Goal: Task Accomplishment & Management: Manage account settings

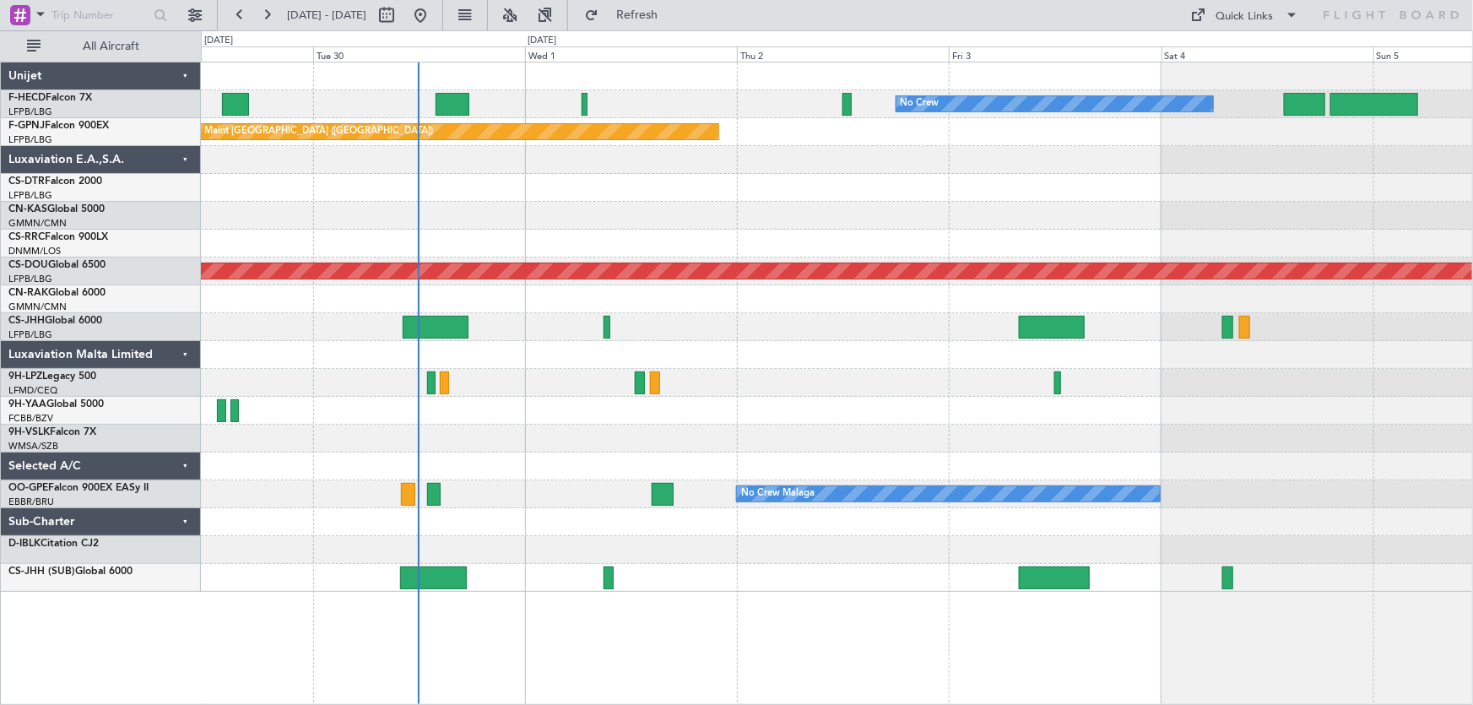
click at [687, 219] on div "No Crew Planned Maint [GEOGRAPHIC_DATA] ([GEOGRAPHIC_DATA]) Planned Maint [GEOG…" at bounding box center [837, 326] width 1272 height 529
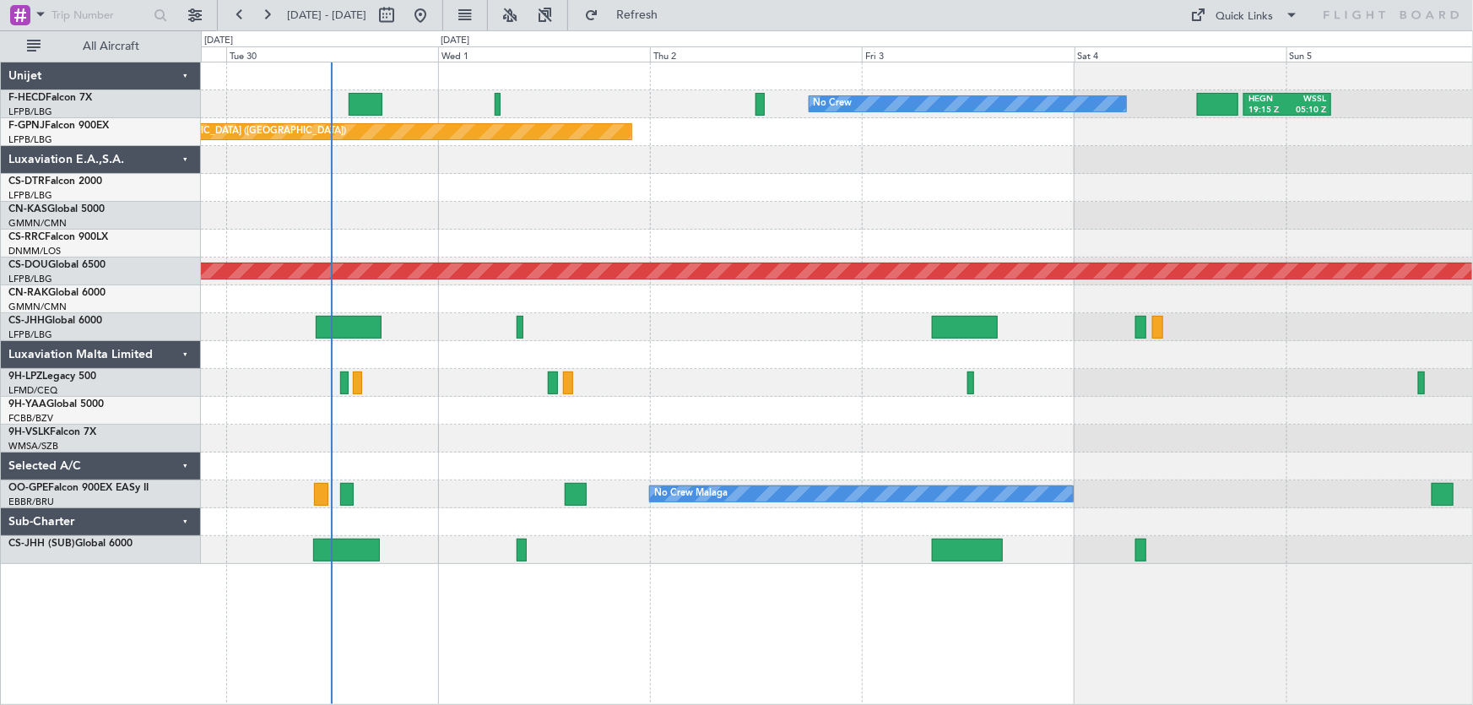
click at [912, 171] on div "No Crew HEGN 19:15 Z WSSL 05:10 Z Planned Maint [GEOGRAPHIC_DATA] ([GEOGRAPHIC_…" at bounding box center [837, 312] width 1272 height 501
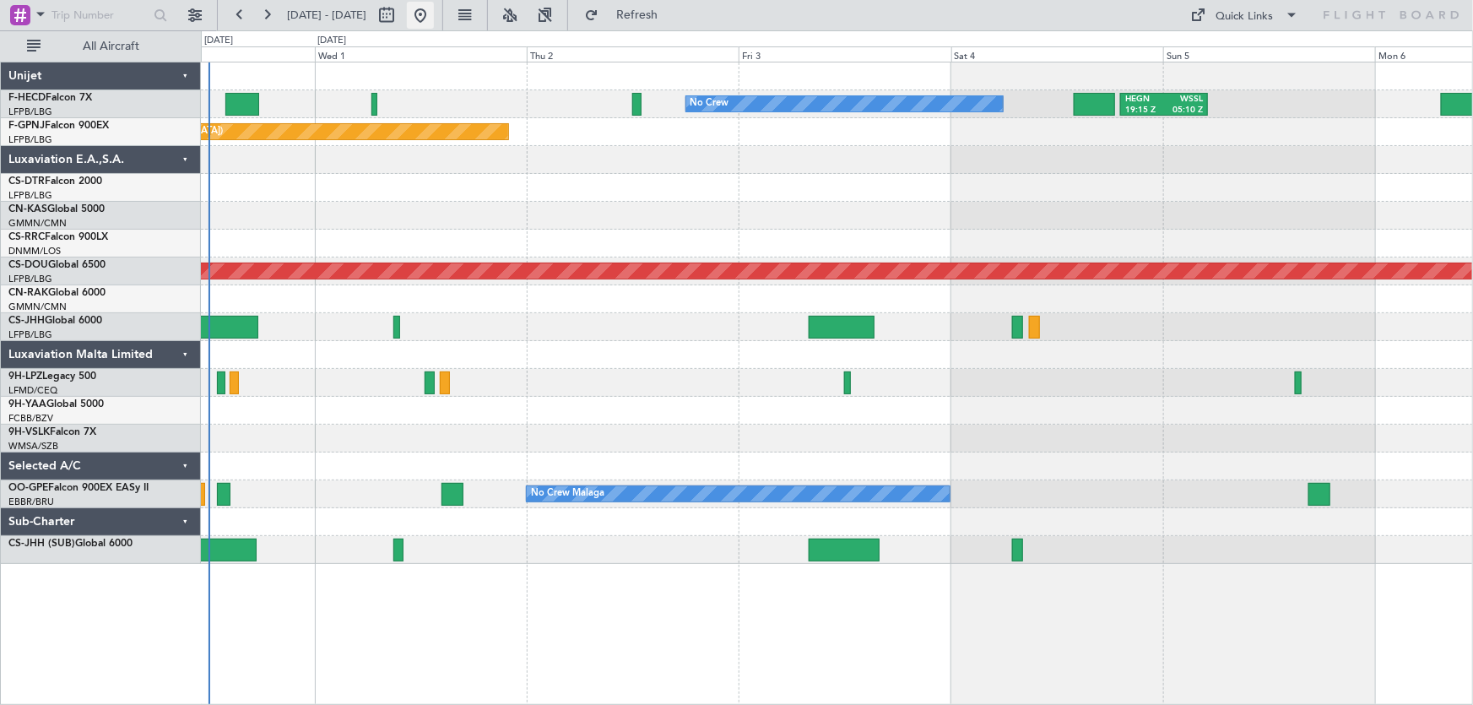
click at [434, 17] on button at bounding box center [420, 15] width 27 height 27
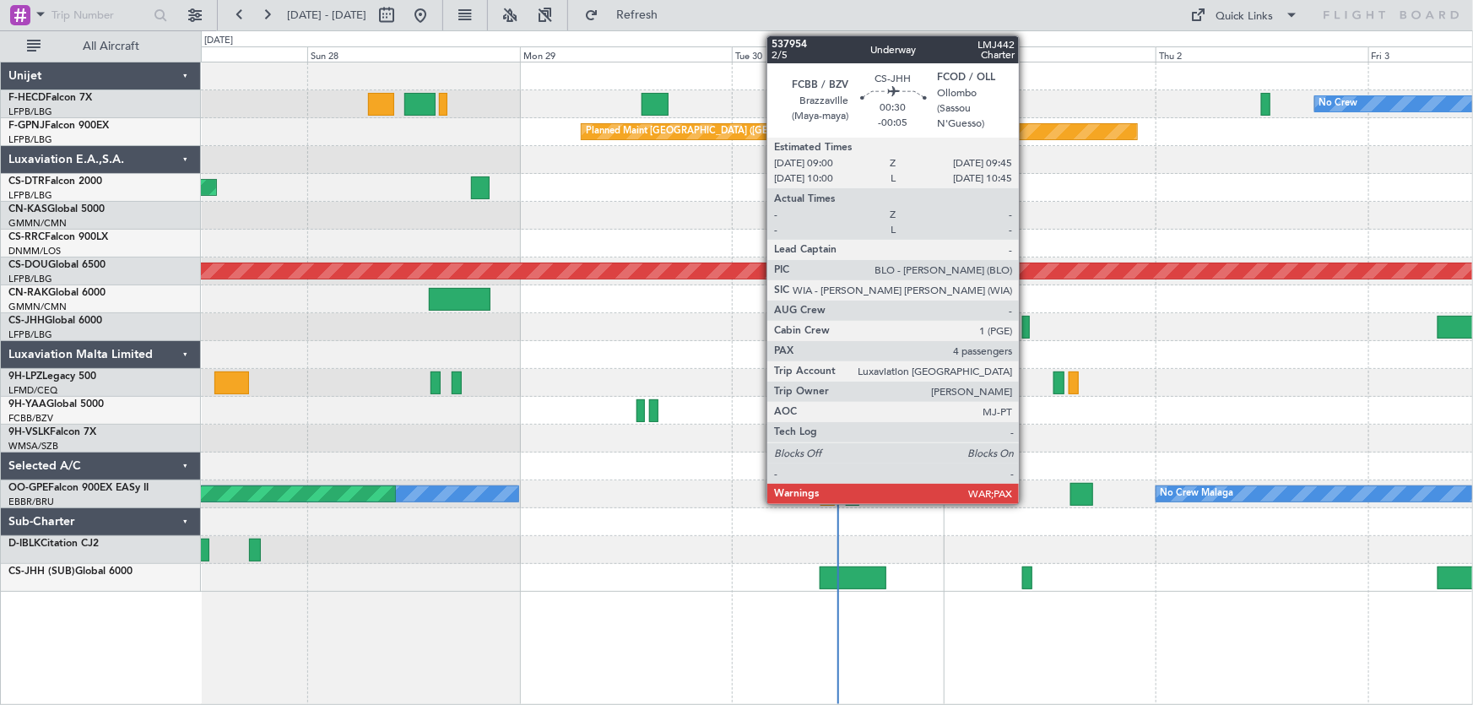
click at [1026, 336] on div at bounding box center [1025, 327] width 7 height 23
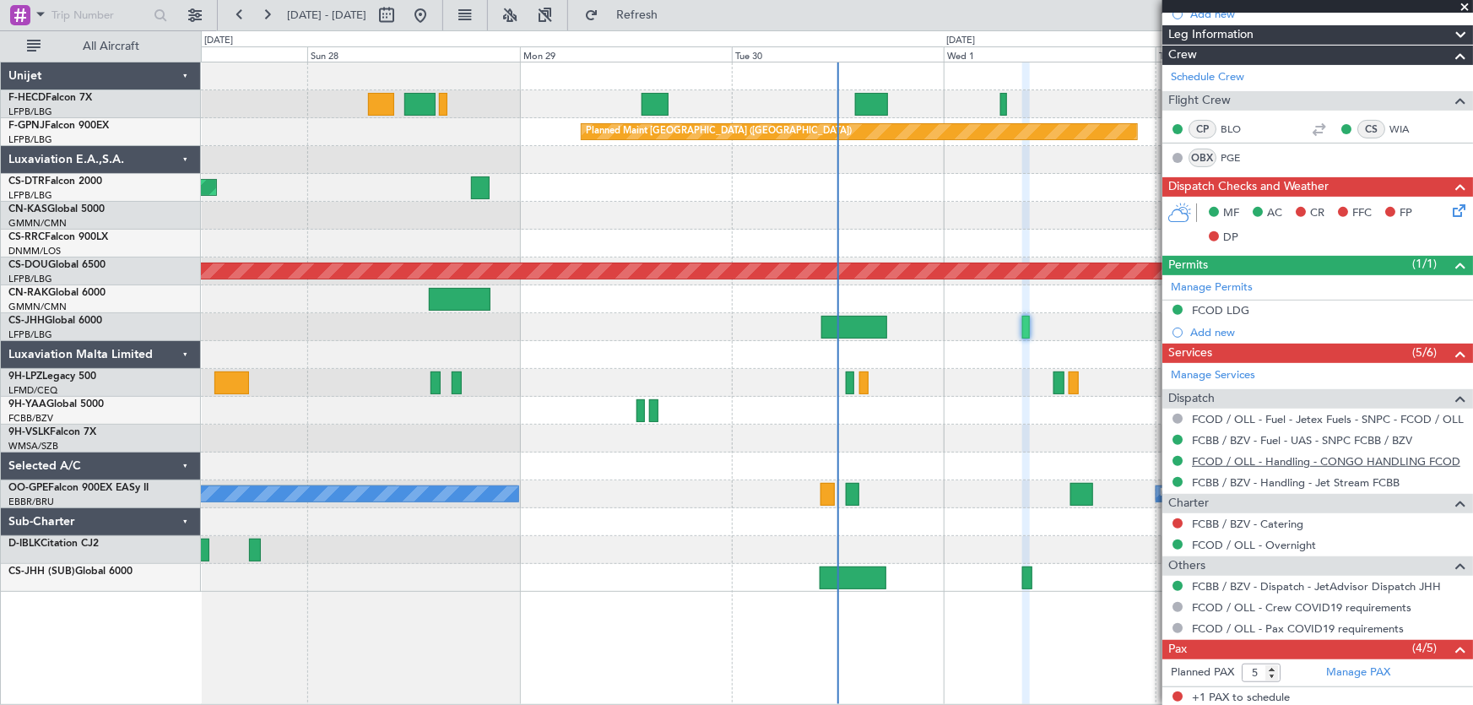
scroll to position [230, 0]
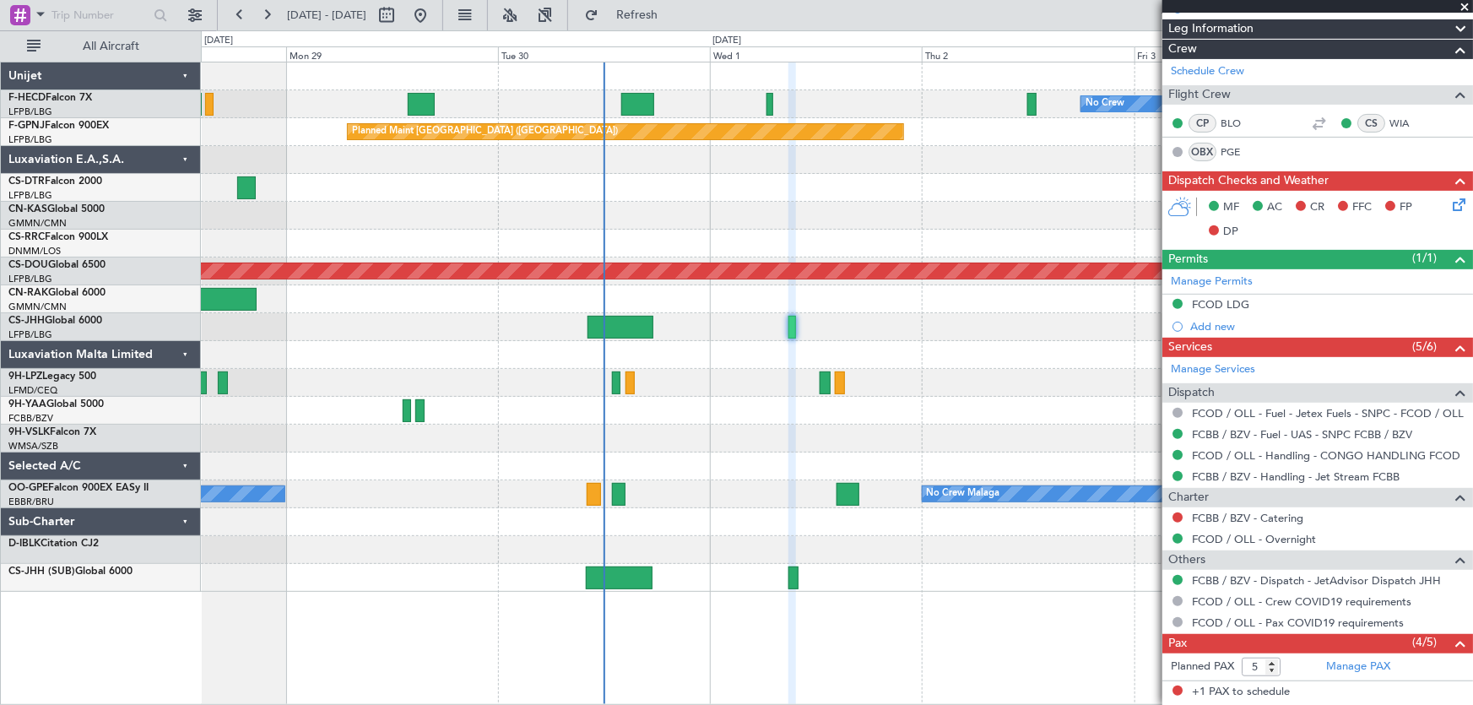
click at [861, 402] on div "No Crew HEGN 19:15 Z WSSL 05:10 Z No Crew Planned Maint [GEOGRAPHIC_DATA] ([GEO…" at bounding box center [837, 326] width 1272 height 529
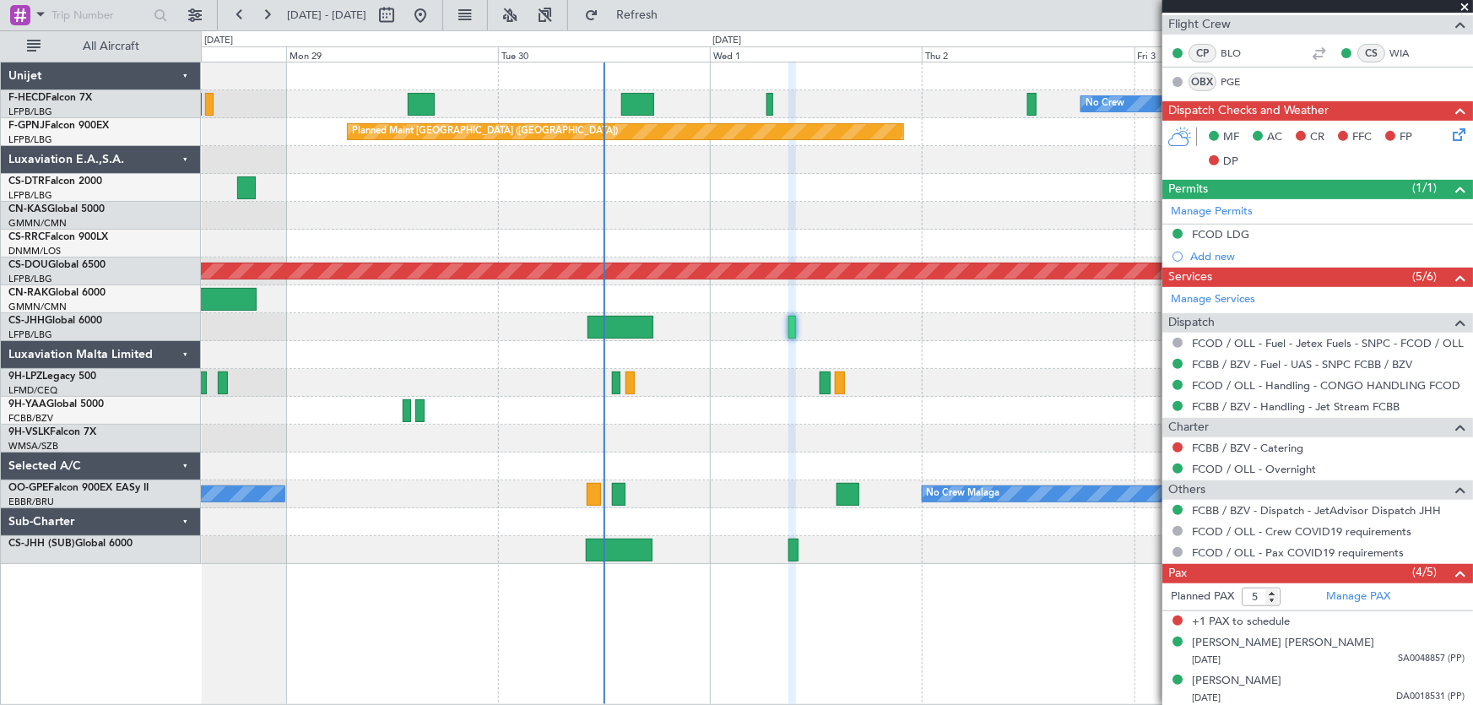
scroll to position [376, 0]
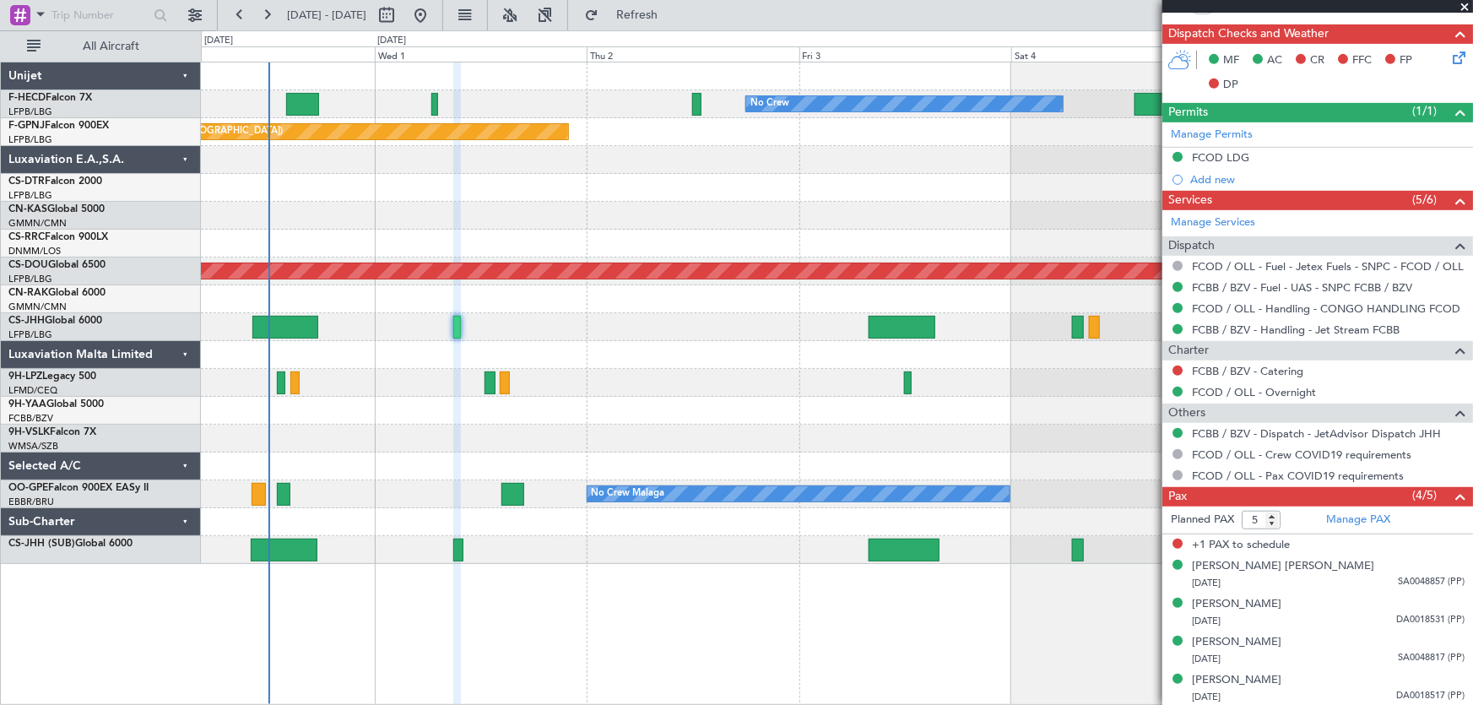
click at [441, 463] on div "No Crew HEGN 19:15 Z WSSL 05:10 Z Planned Maint [GEOGRAPHIC_DATA] ([GEOGRAPHIC_…" at bounding box center [837, 312] width 1272 height 501
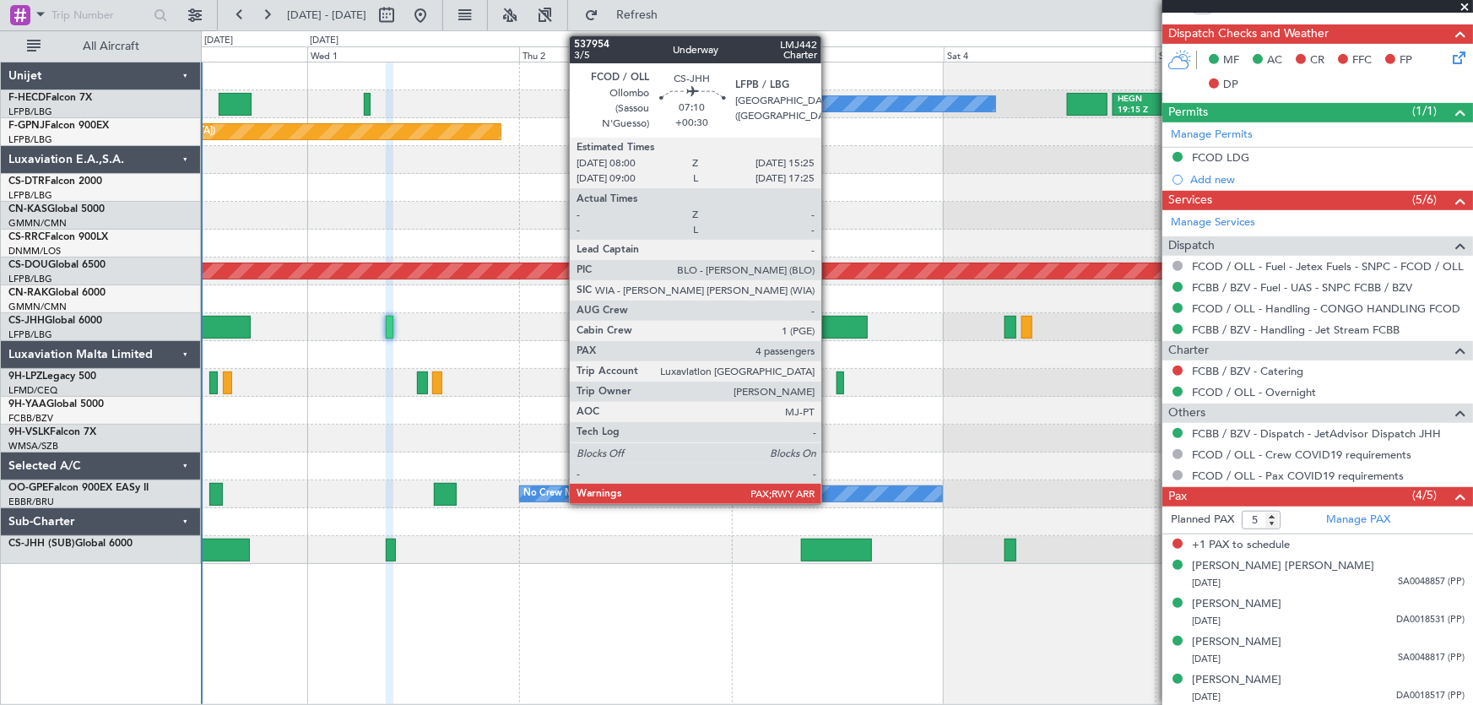
click at [829, 327] on div at bounding box center [834, 327] width 66 height 23
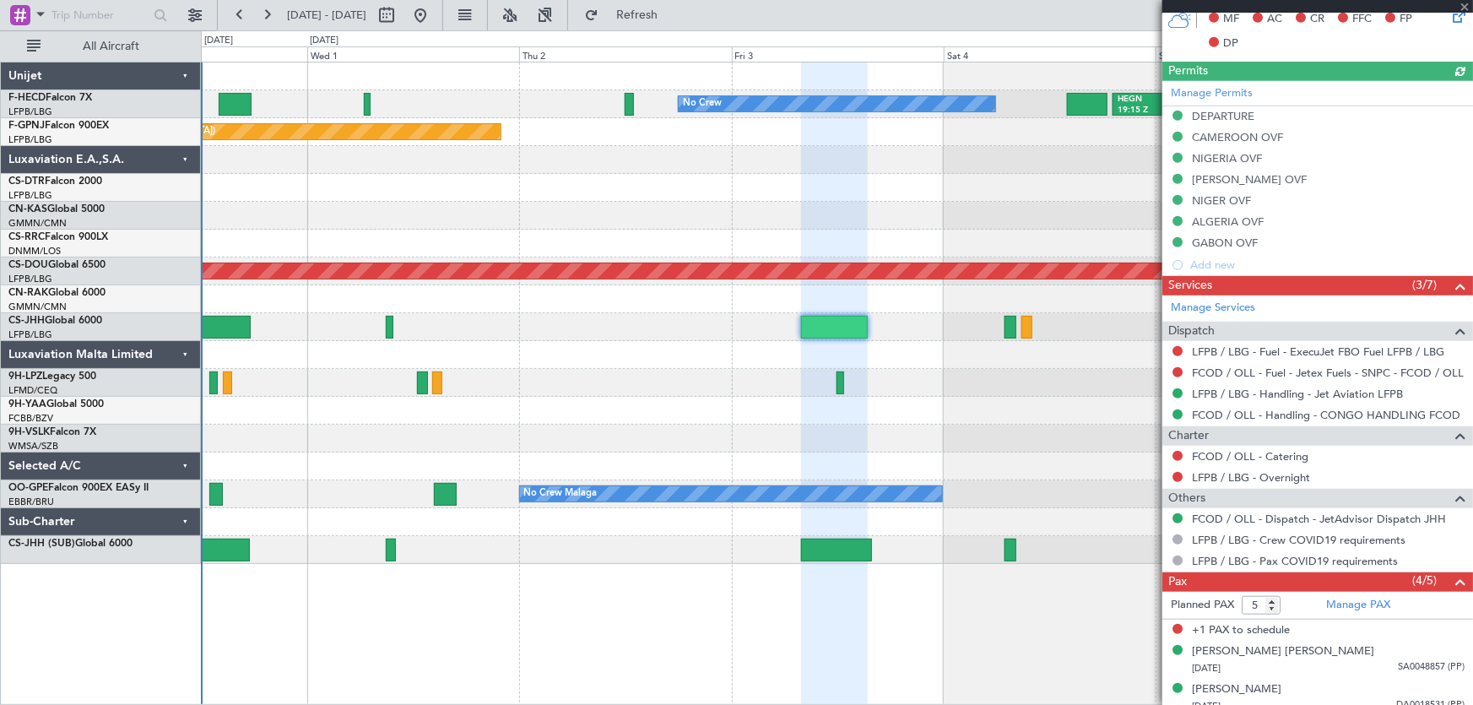
scroll to position [523, 0]
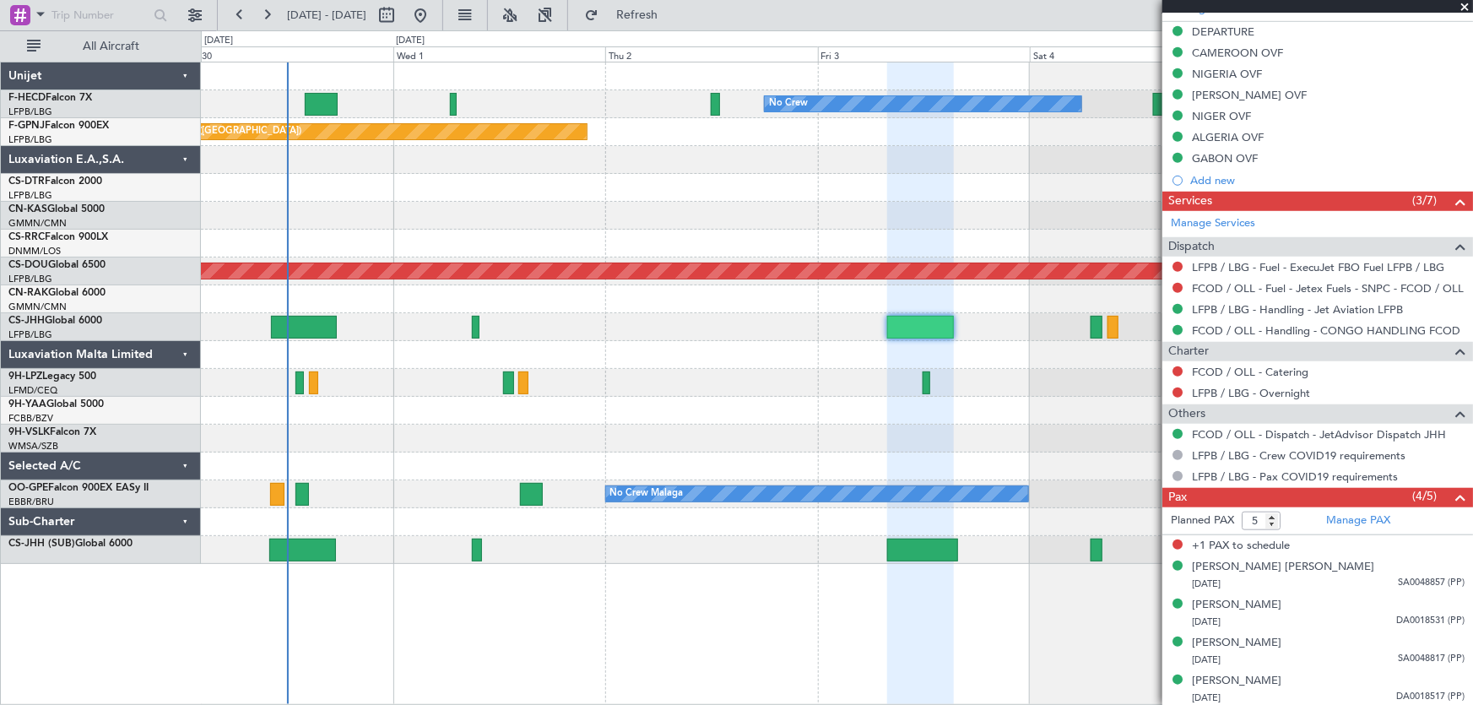
click at [702, 425] on div at bounding box center [837, 439] width 1272 height 28
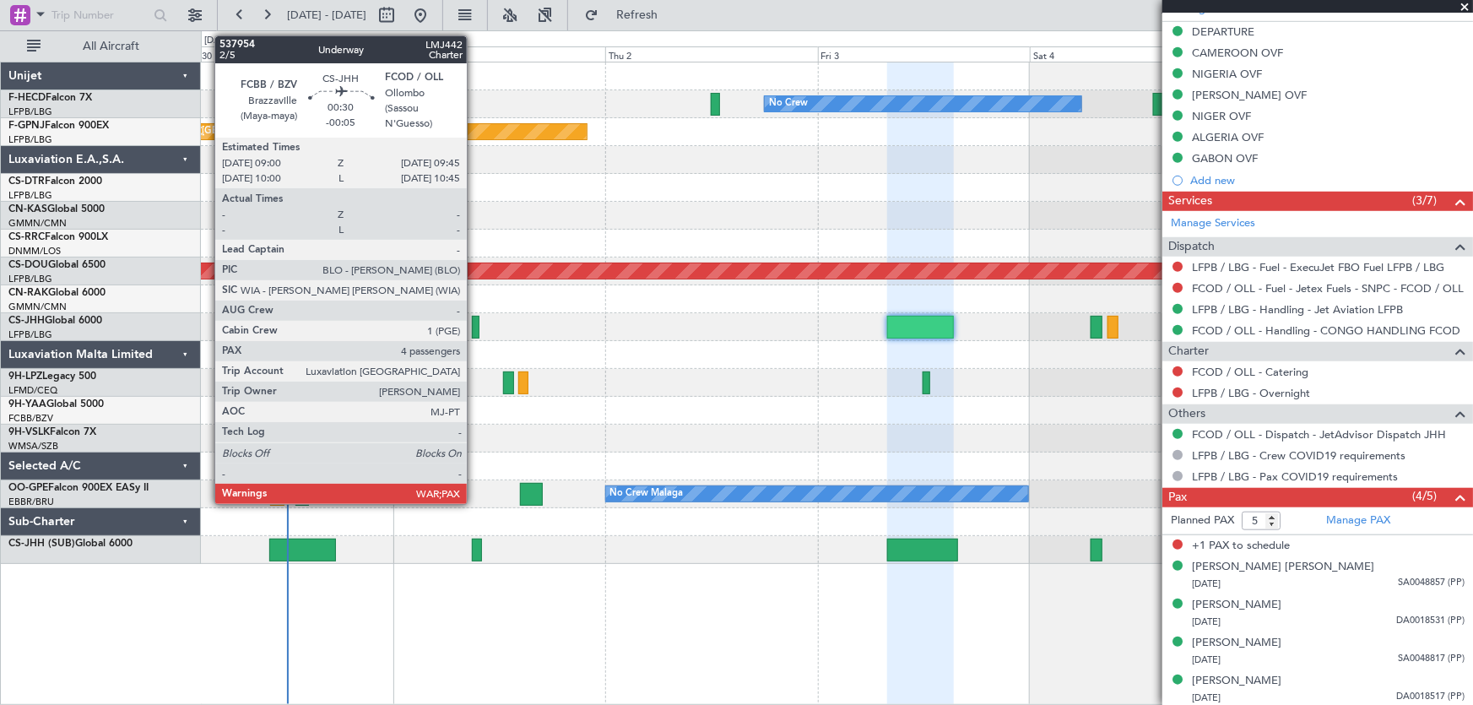
click at [479, 329] on div at bounding box center [475, 327] width 7 height 23
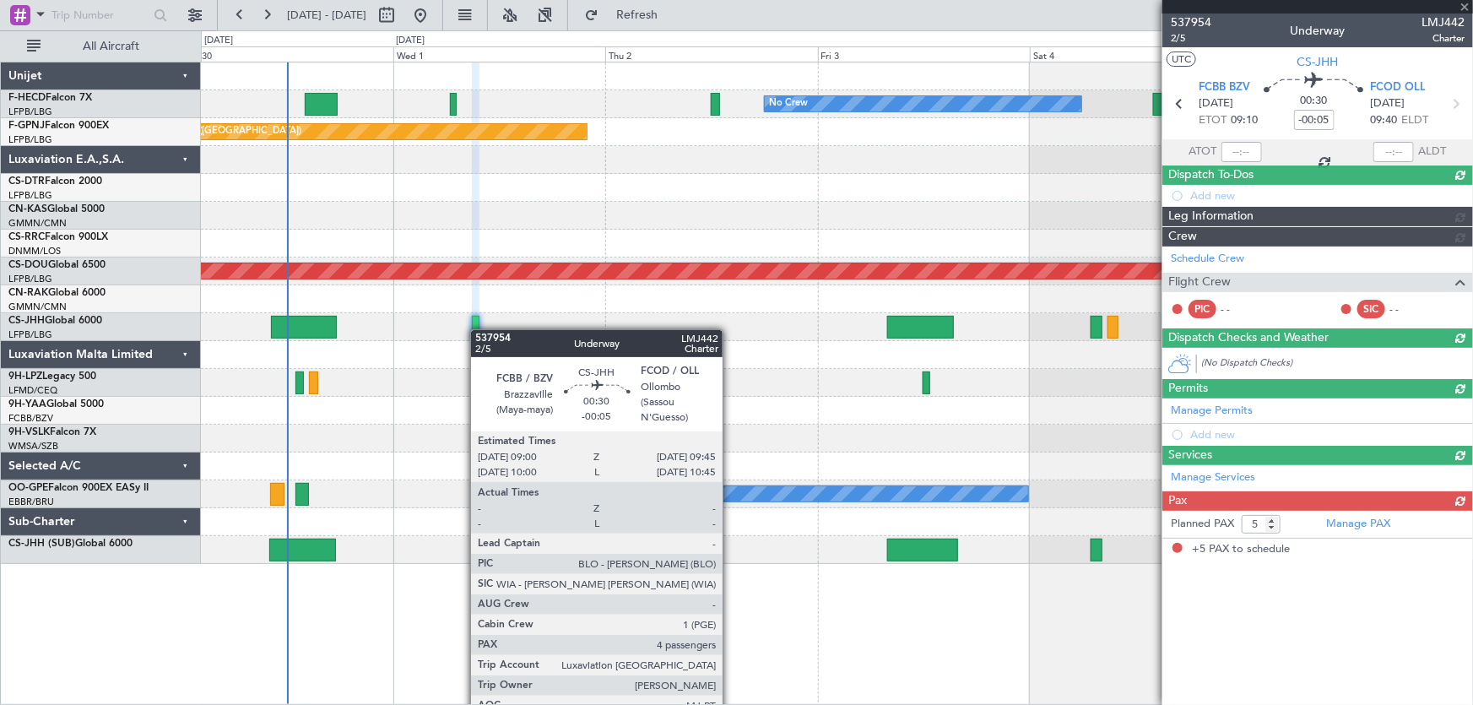
scroll to position [0, 0]
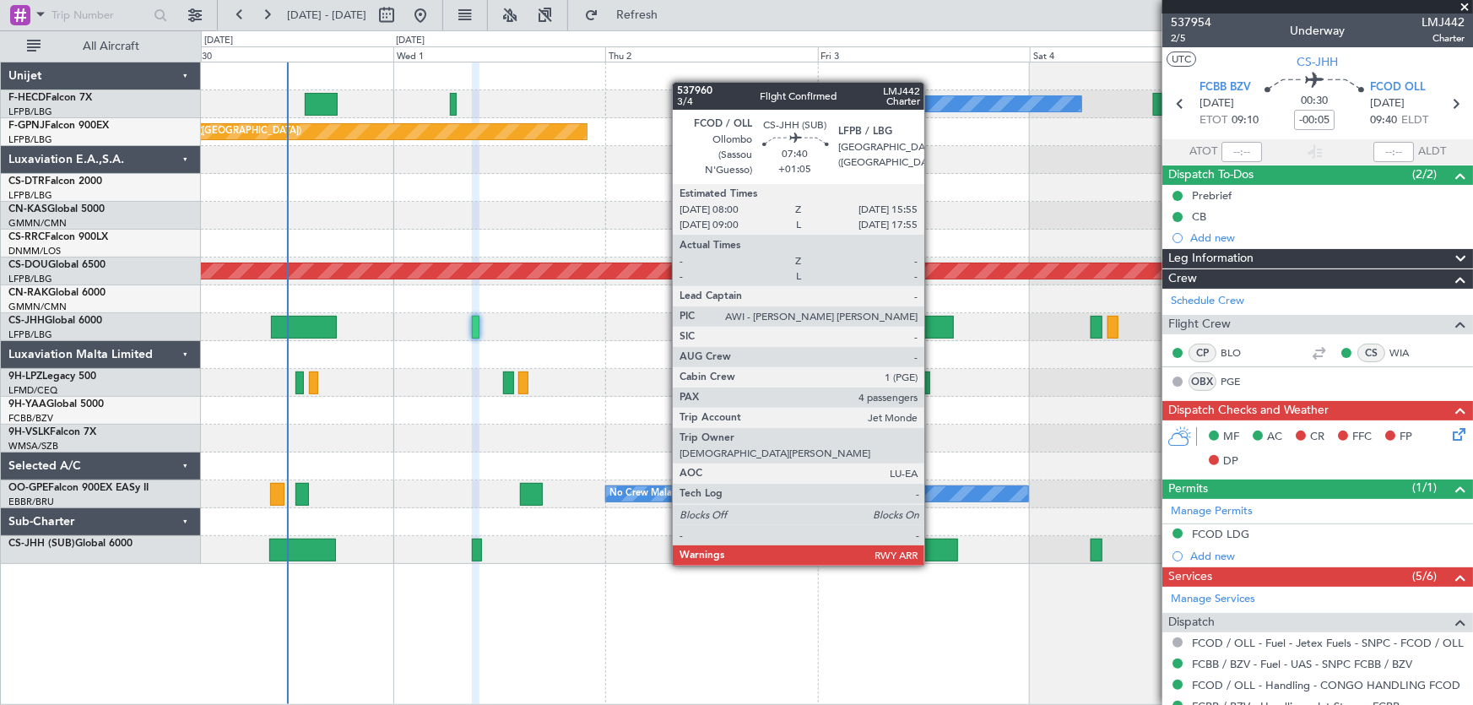
click at [932, 549] on div at bounding box center [922, 549] width 70 height 23
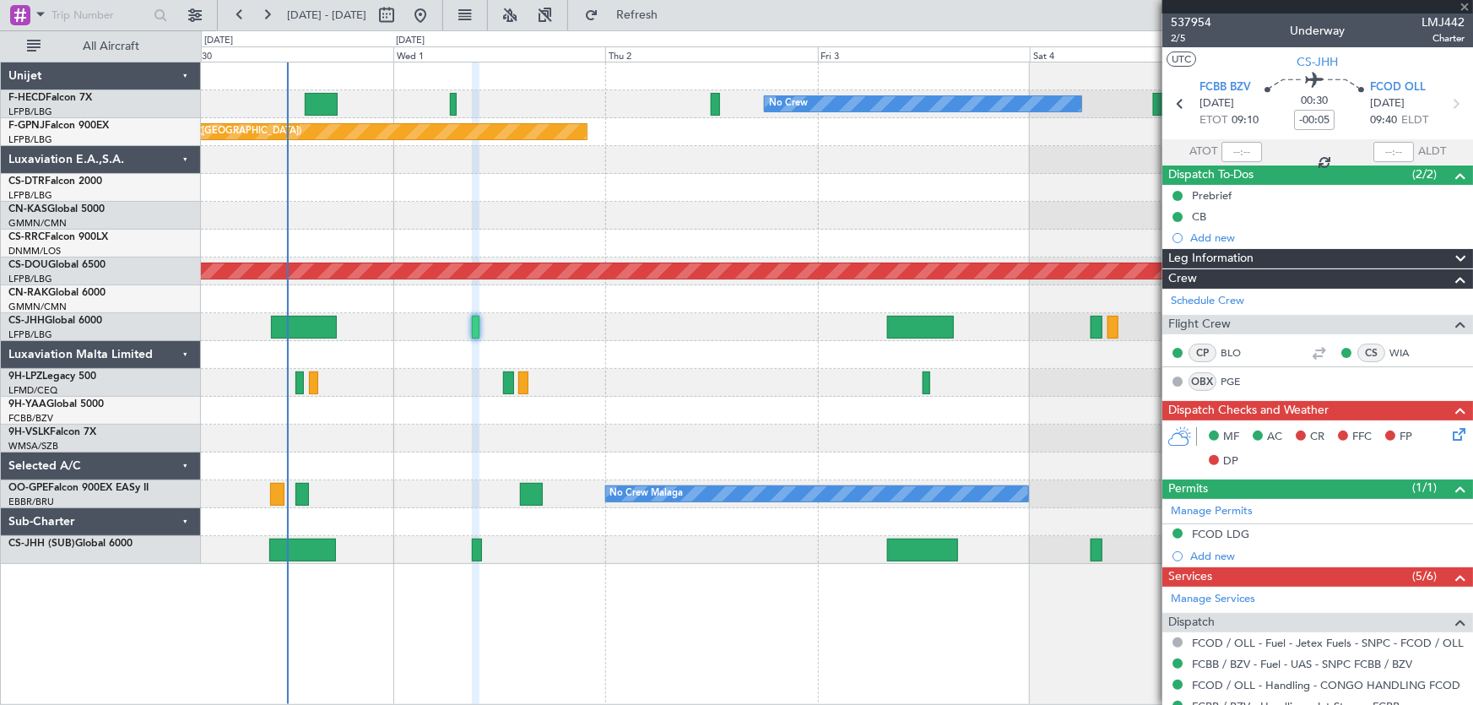
type input "+01:05"
type input "4"
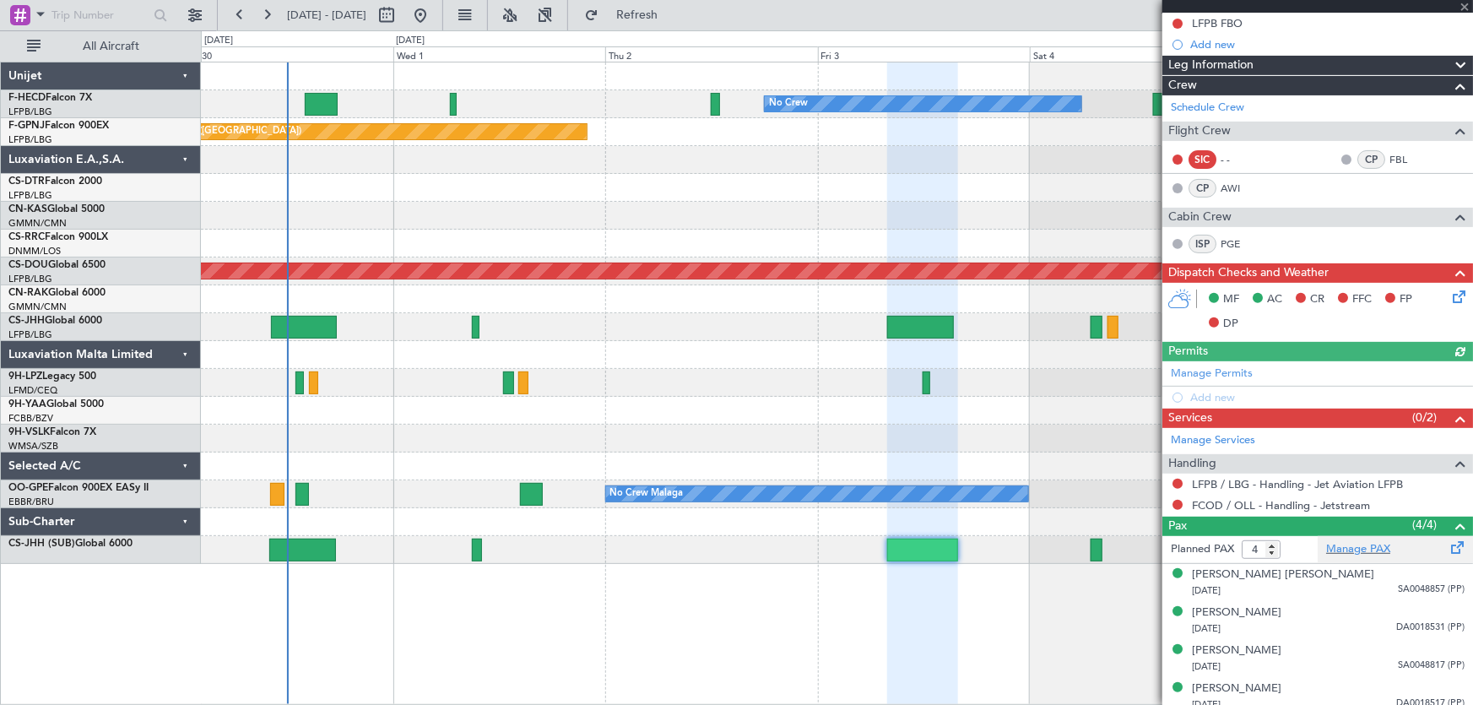
scroll to position [180, 0]
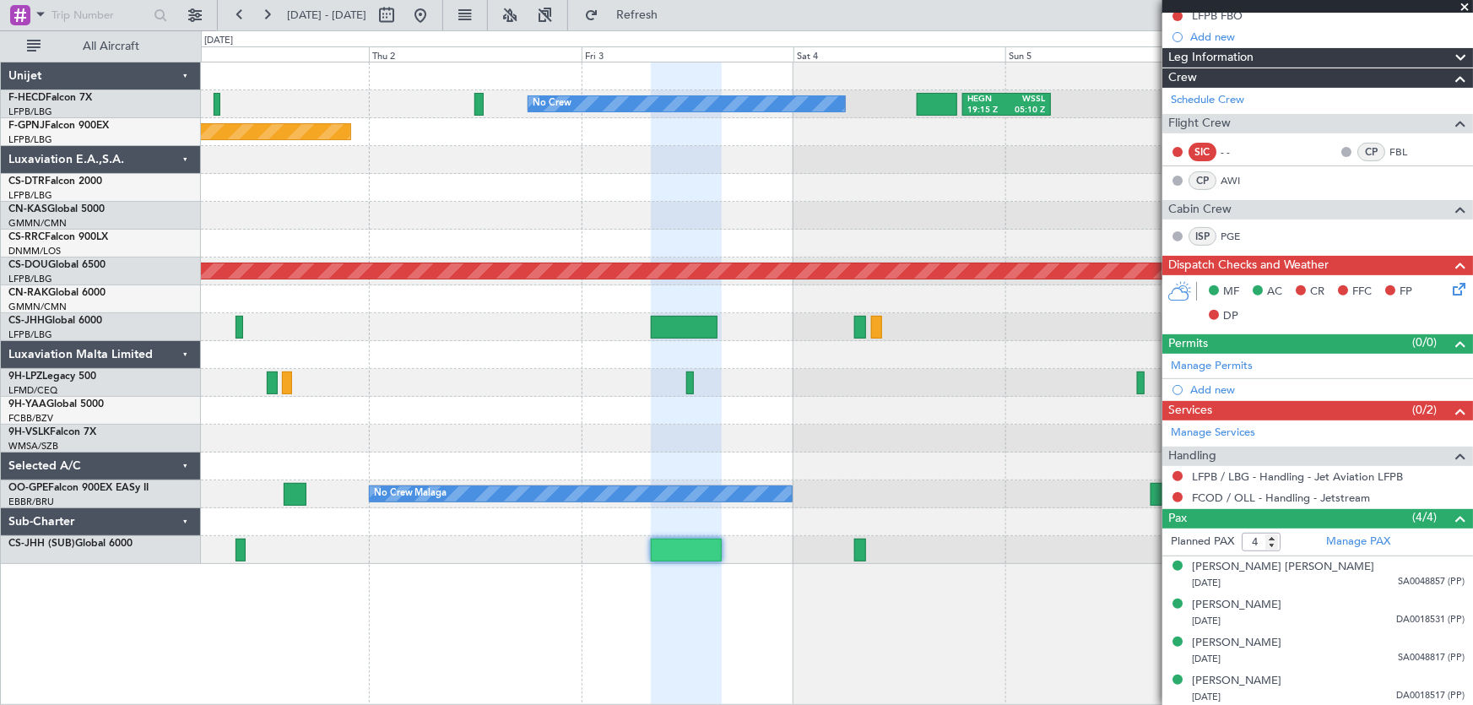
click at [384, 208] on div "No Crew HEGN 19:15 Z WSSL 05:10 Z Planned Maint [GEOGRAPHIC_DATA] ([GEOGRAPHIC_…" at bounding box center [837, 312] width 1272 height 501
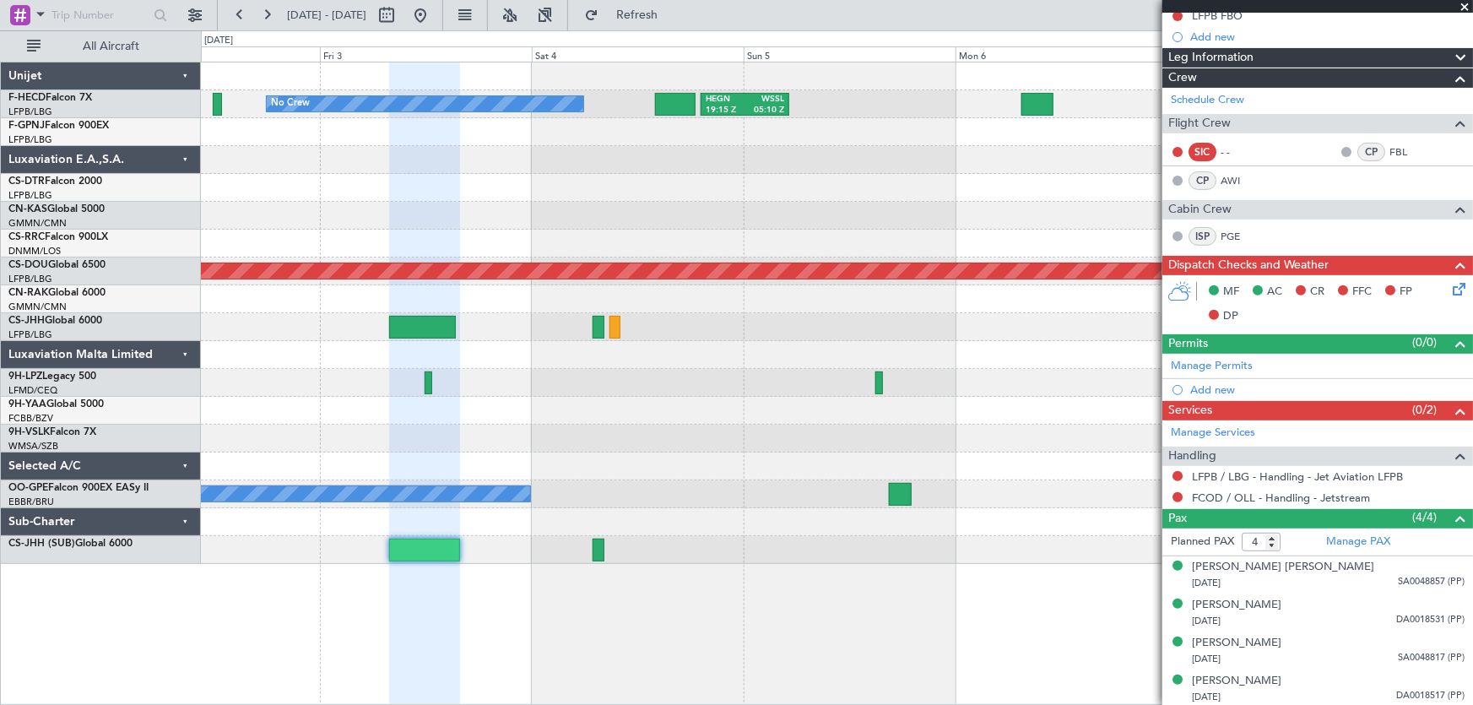
click at [699, 203] on div "No Crew HEGN 19:15 Z WSSL 05:10 Z Planned Maint [GEOGRAPHIC_DATA] ([GEOGRAPHIC_…" at bounding box center [837, 312] width 1272 height 501
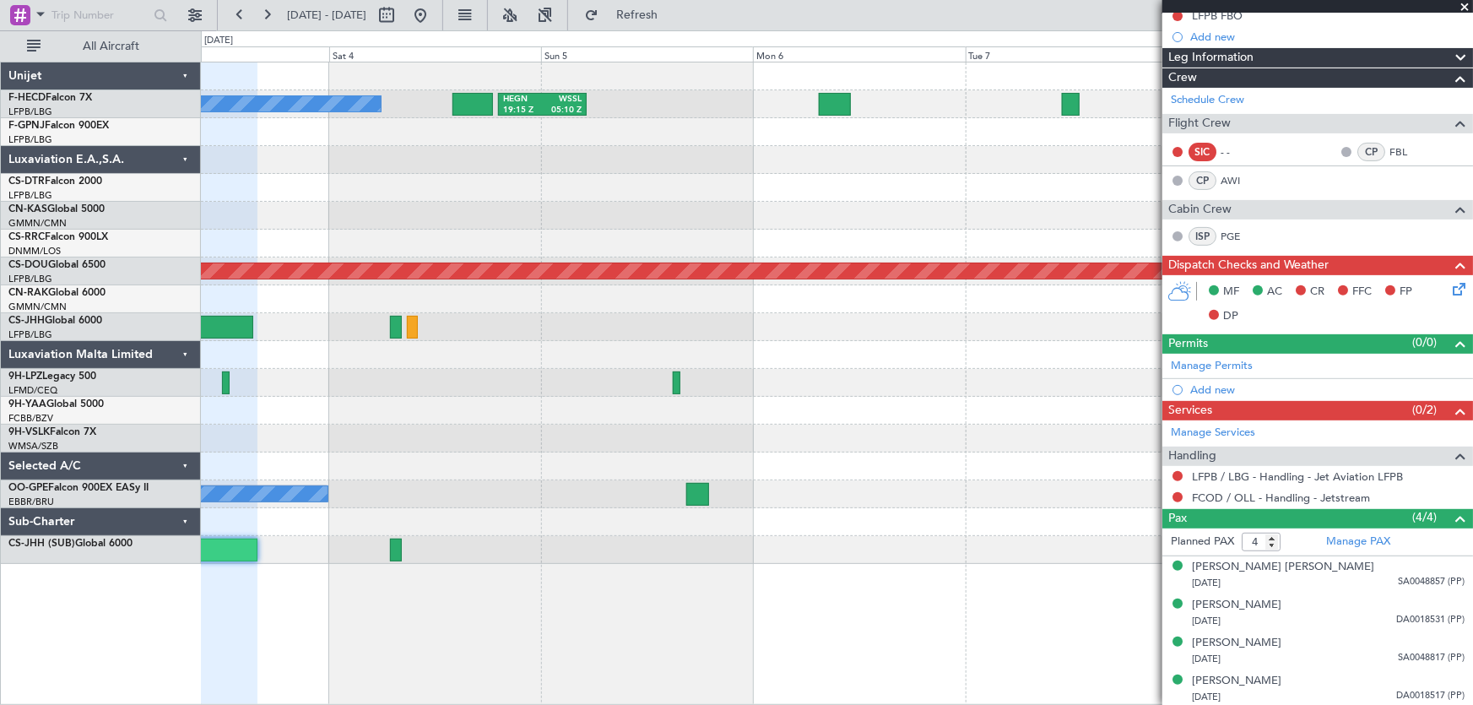
click at [821, 230] on div "No Crew HEGN 19:15 Z WSSL 05:10 Z No Crew No Crew Planned Maint [GEOGRAPHIC_DAT…" at bounding box center [837, 312] width 1272 height 501
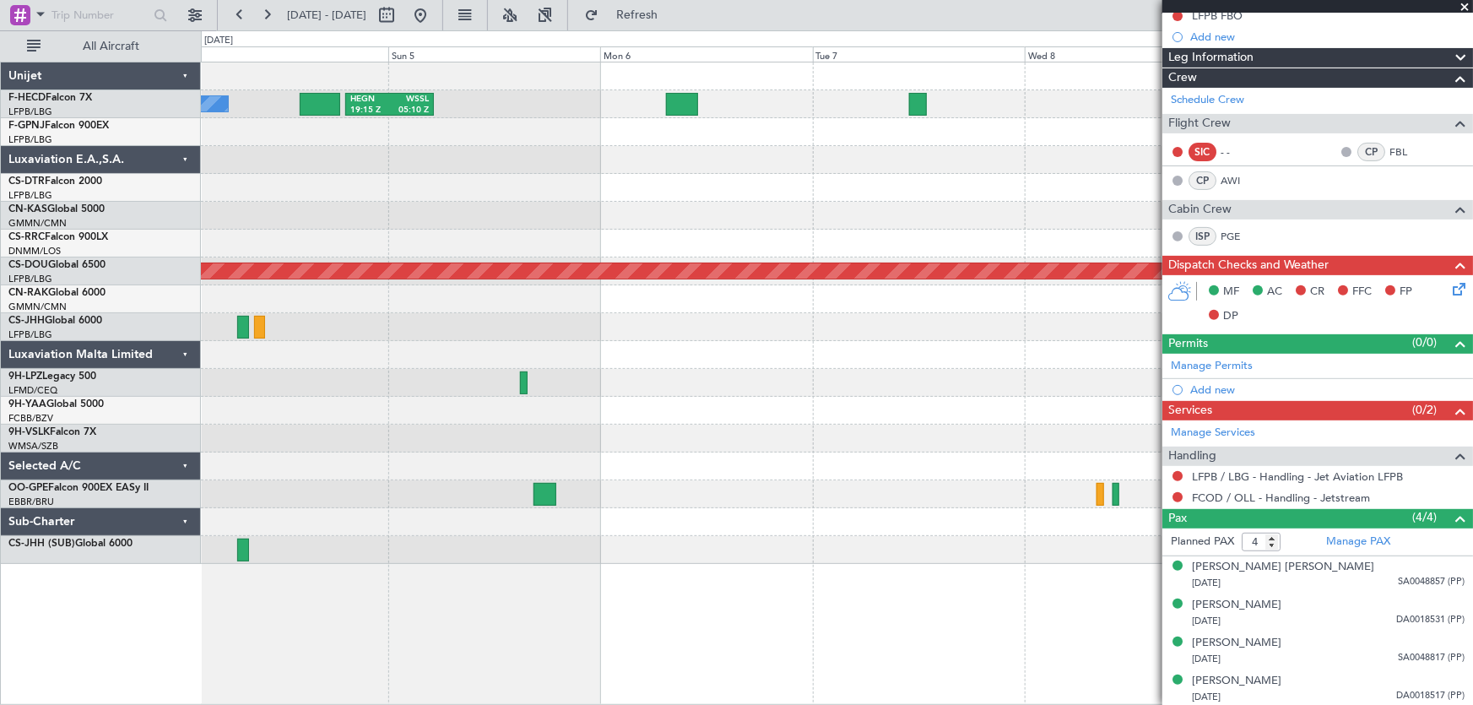
click at [619, 242] on div "No Crew HEGN 19:15 Z WSSL 05:10 Z No Crew No Crew Planned Maint [GEOGRAPHIC_DAT…" at bounding box center [837, 312] width 1272 height 501
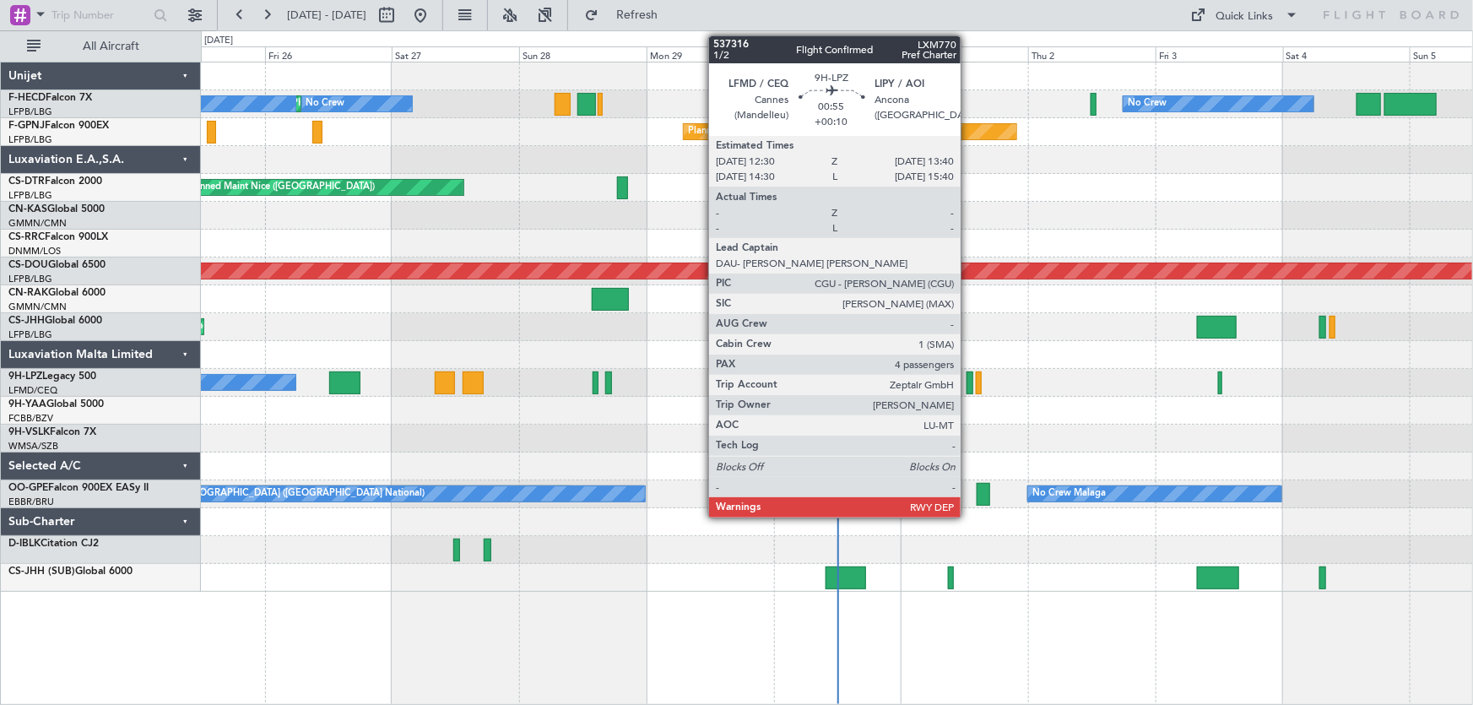
click at [968, 379] on div at bounding box center [969, 382] width 7 height 23
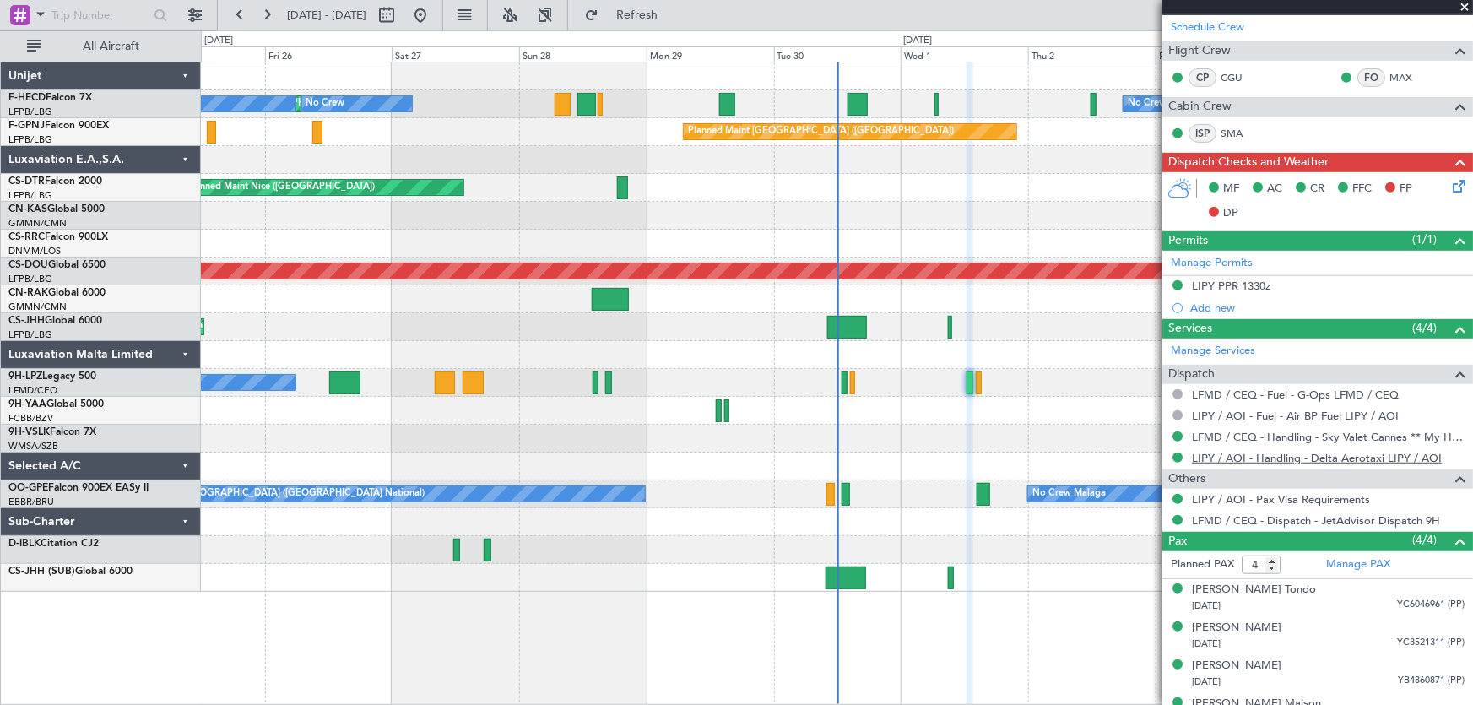
scroll to position [381, 0]
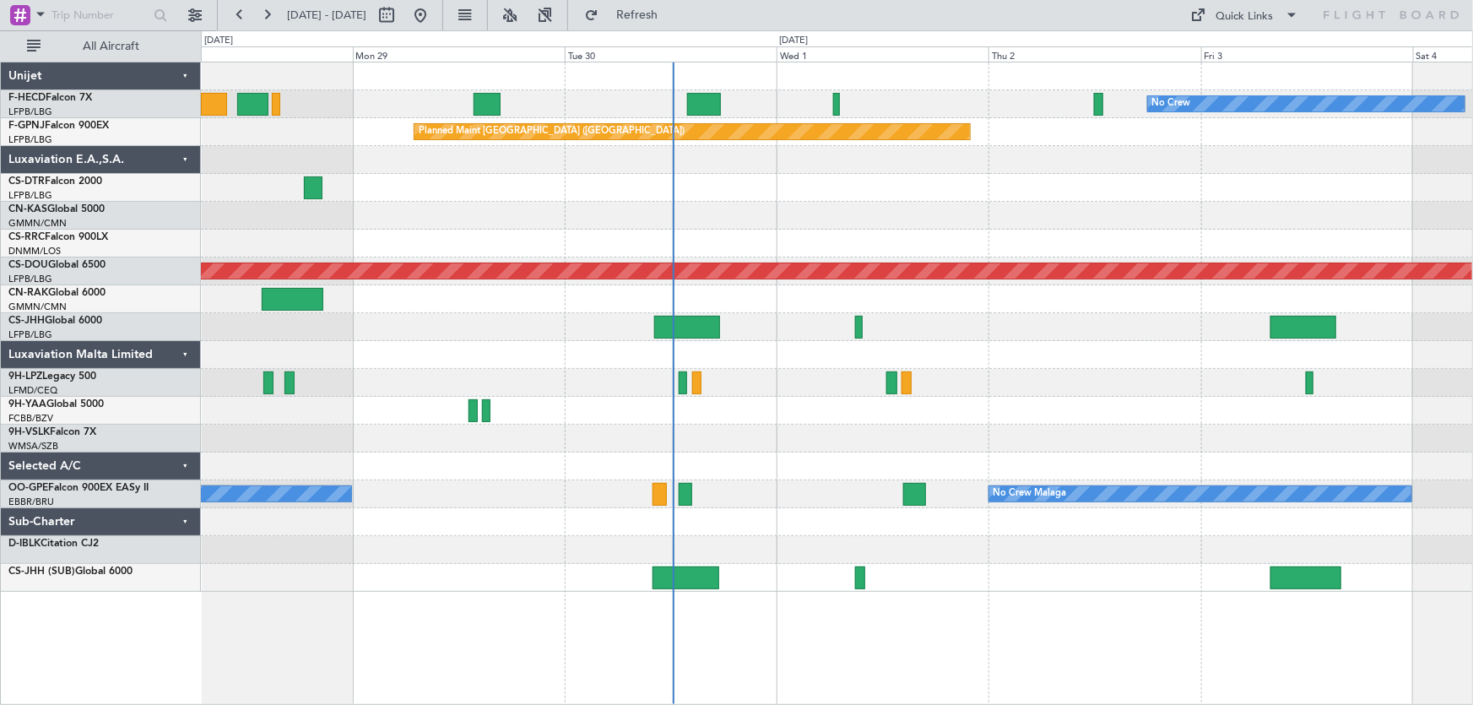
click at [919, 329] on div at bounding box center [837, 327] width 1272 height 28
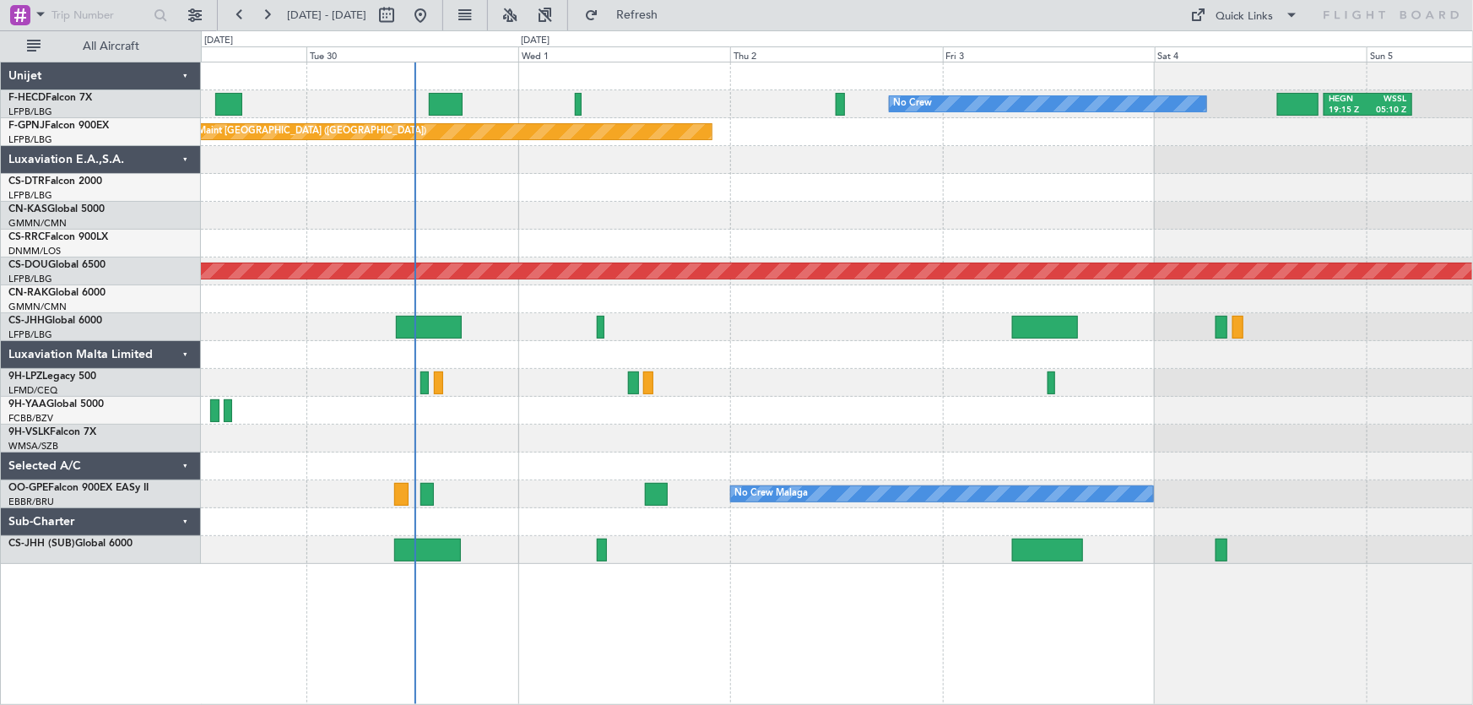
click at [821, 390] on div "No Crew HEGN 19:15 Z WSSL 05:10 Z Planned Maint [GEOGRAPHIC_DATA] ([GEOGRAPHIC_…" at bounding box center [837, 312] width 1272 height 501
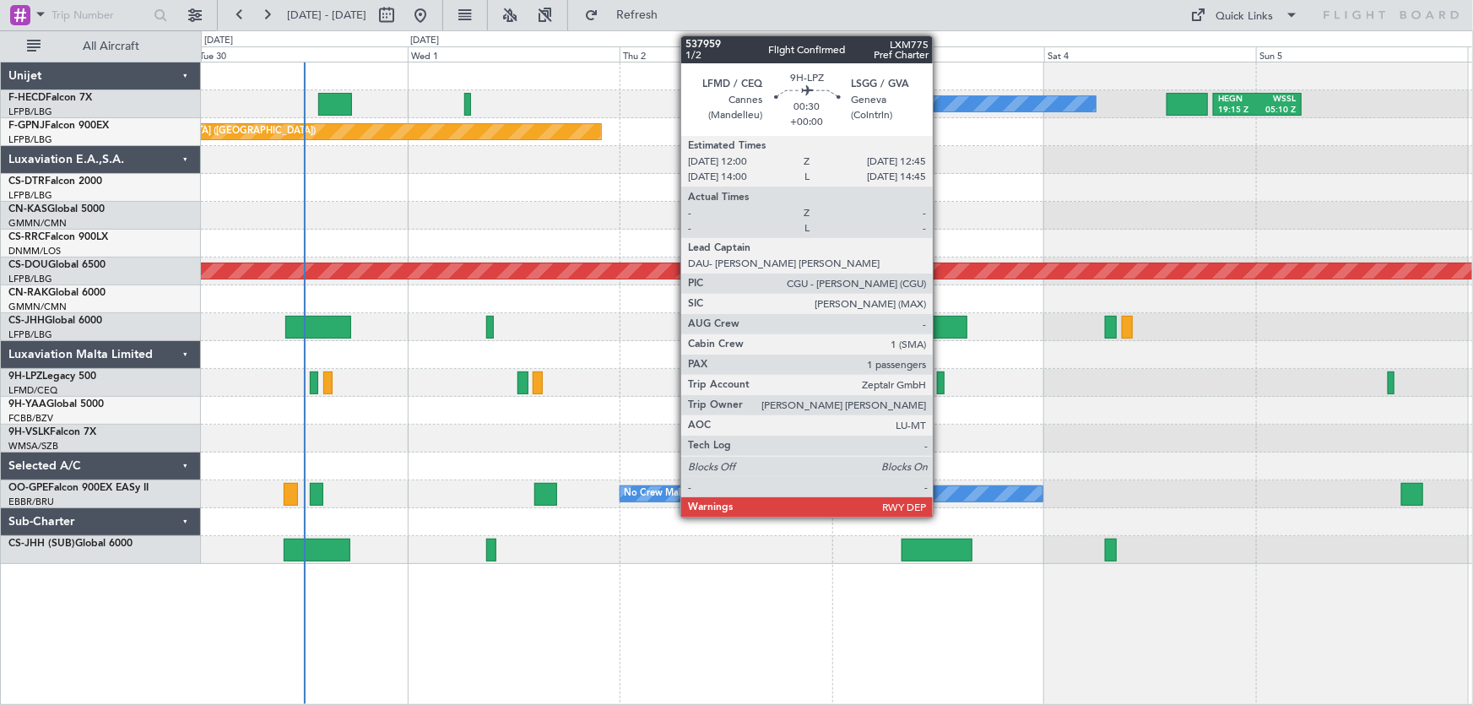
click at [940, 379] on div at bounding box center [940, 382] width 7 height 23
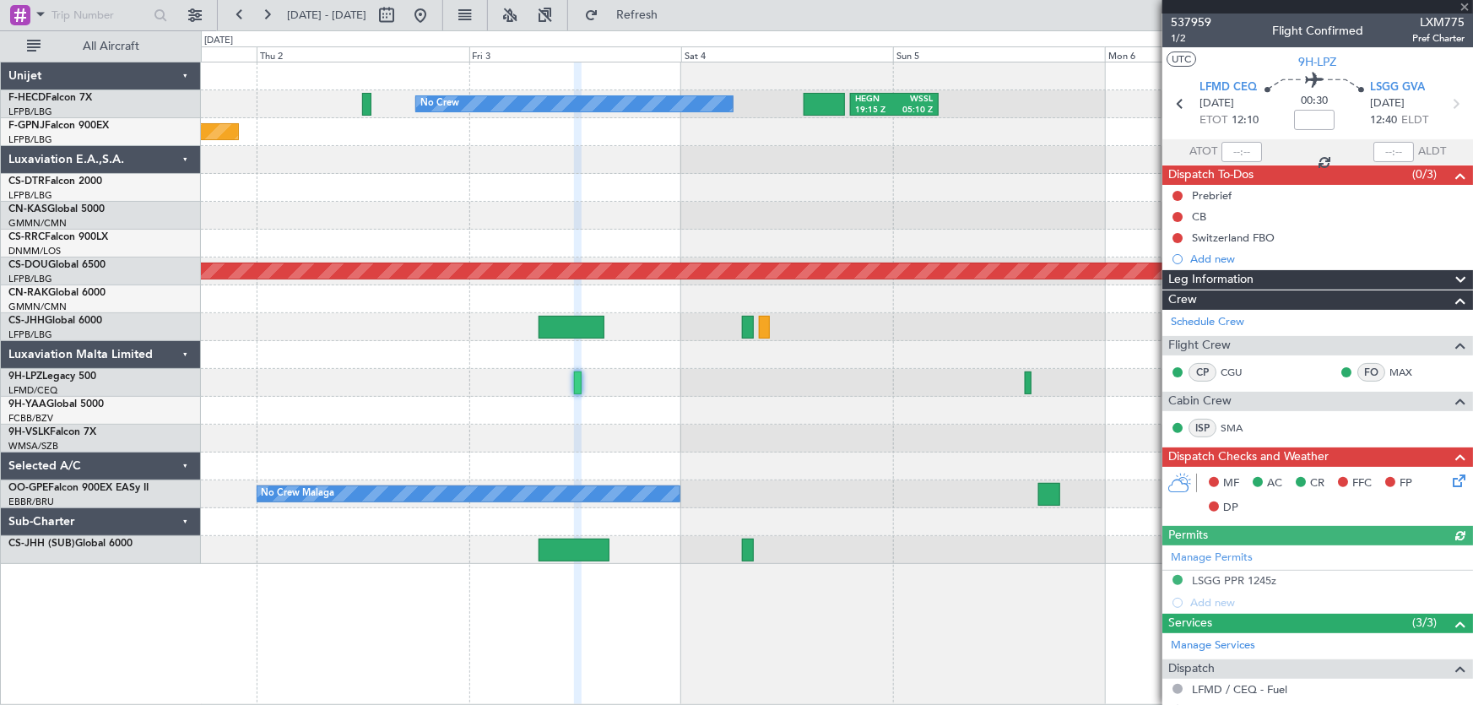
click at [624, 404] on div at bounding box center [837, 411] width 1272 height 28
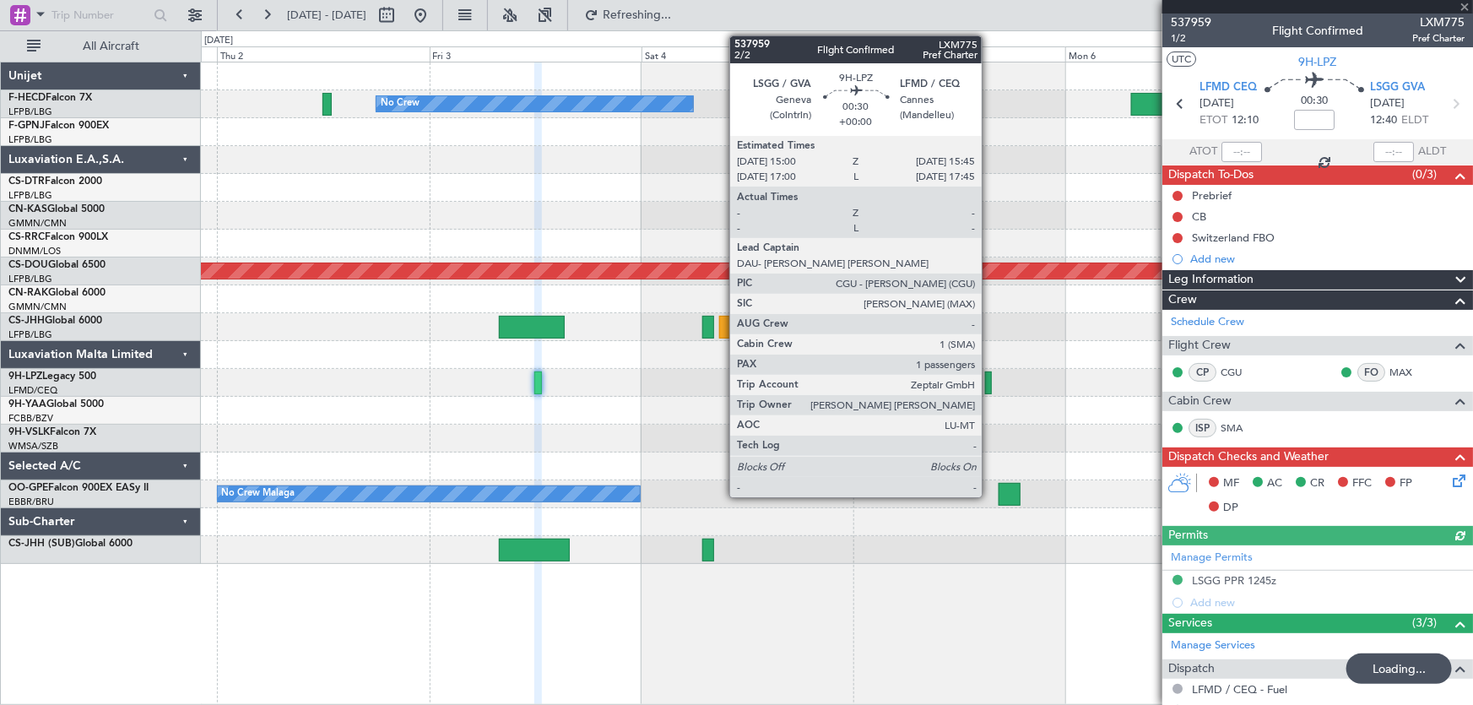
click at [989, 387] on div at bounding box center [988, 382] width 7 height 23
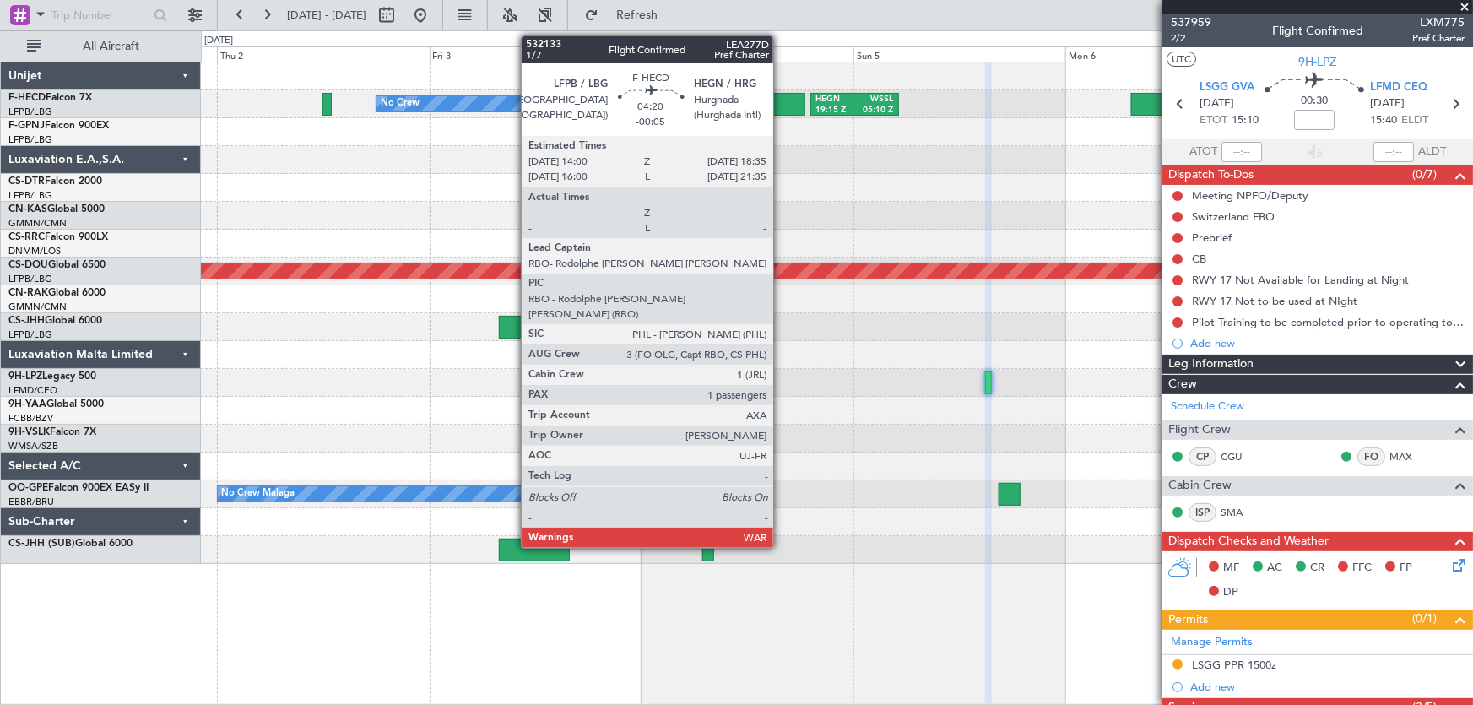
click at [780, 104] on div at bounding box center [784, 104] width 41 height 23
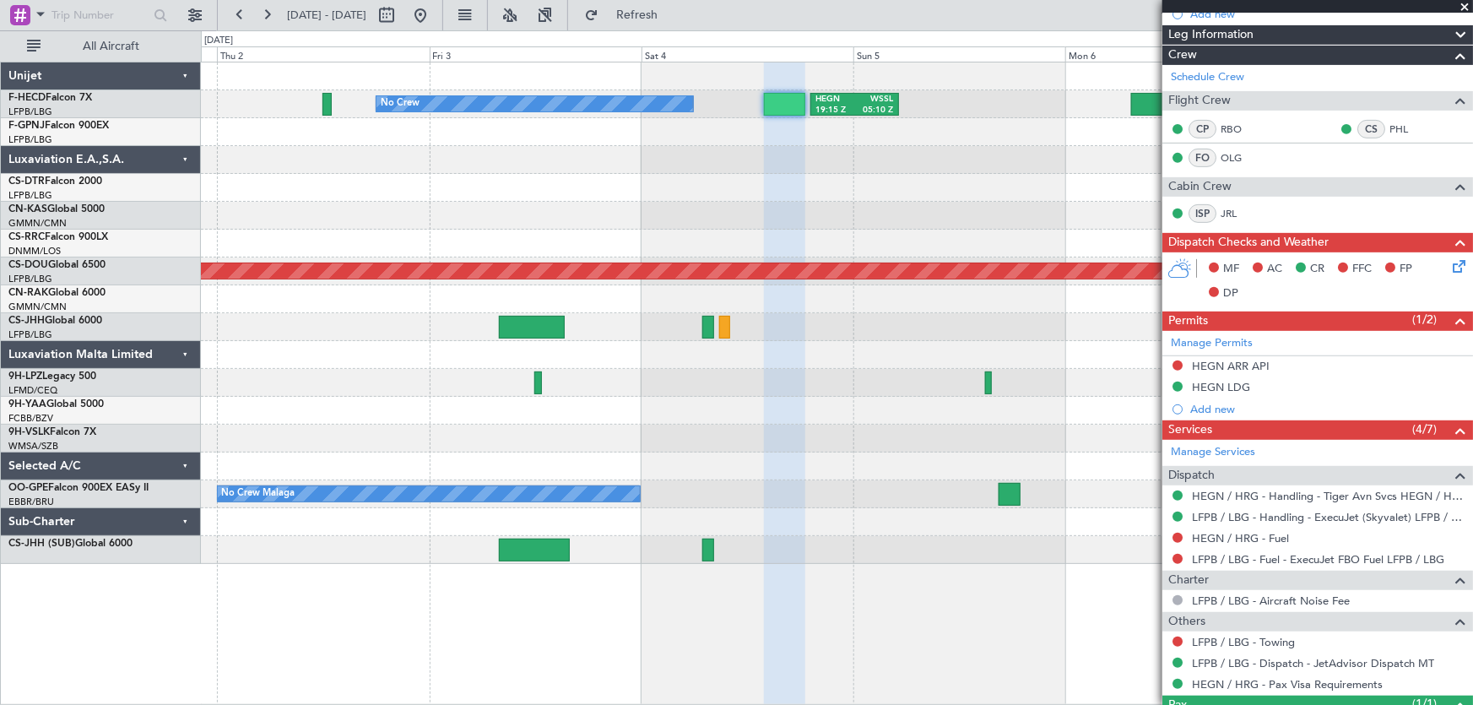
scroll to position [283, 0]
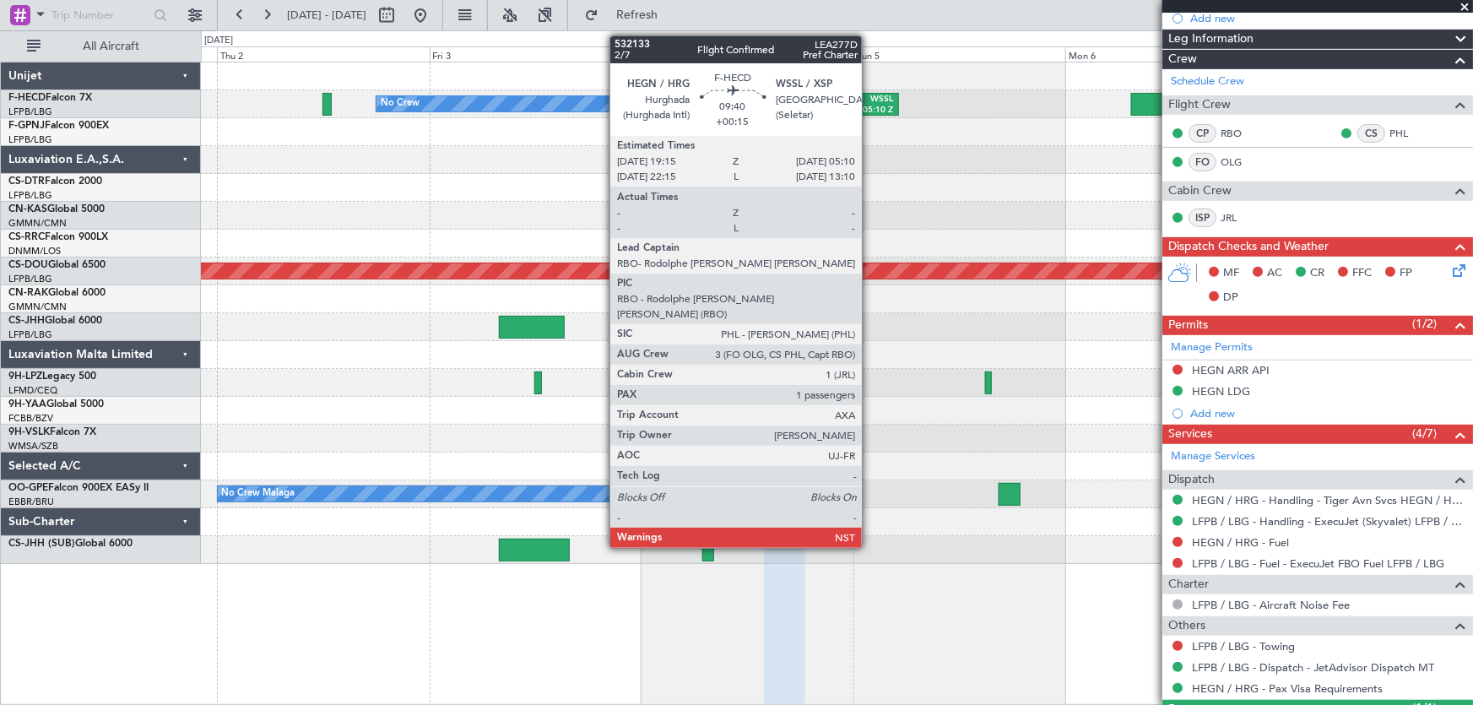
click at [869, 105] on div "05:10 Z" at bounding box center [874, 111] width 39 height 12
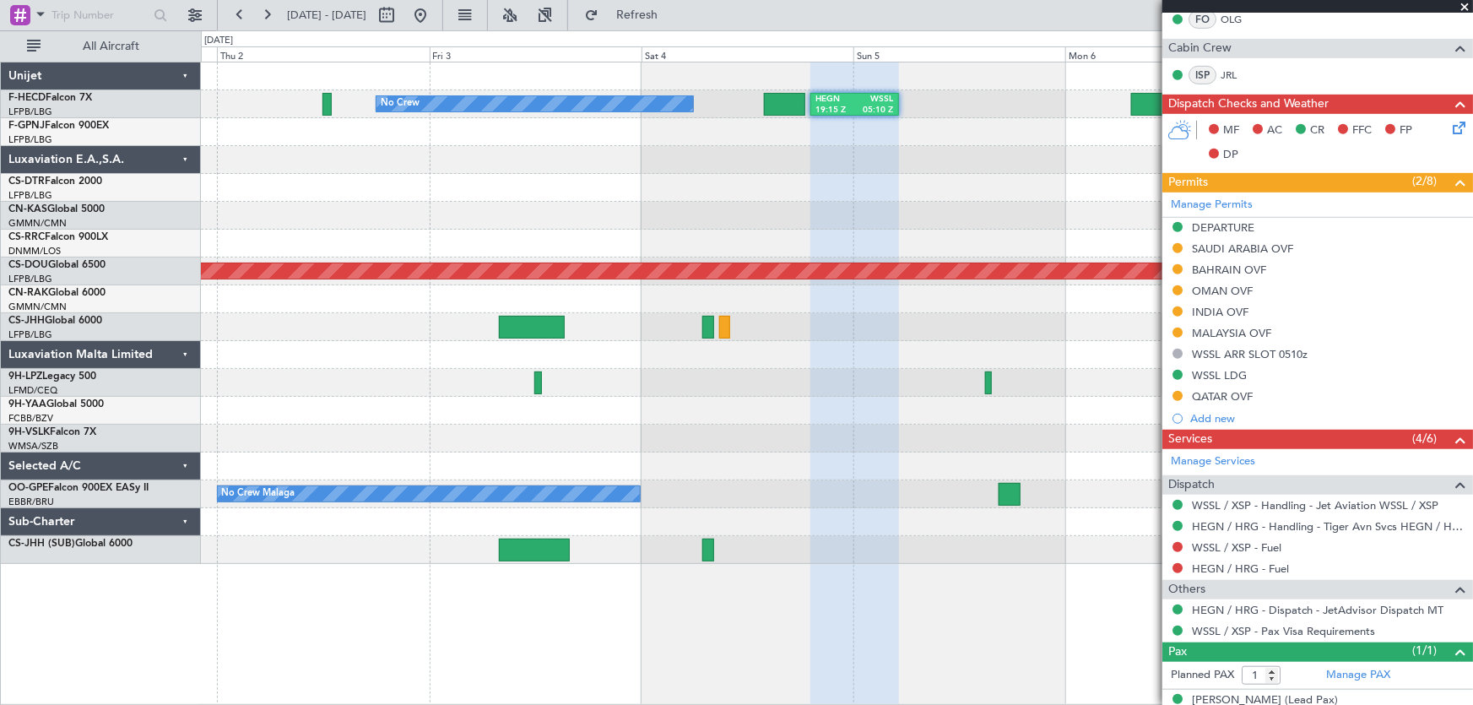
scroll to position [424, 0]
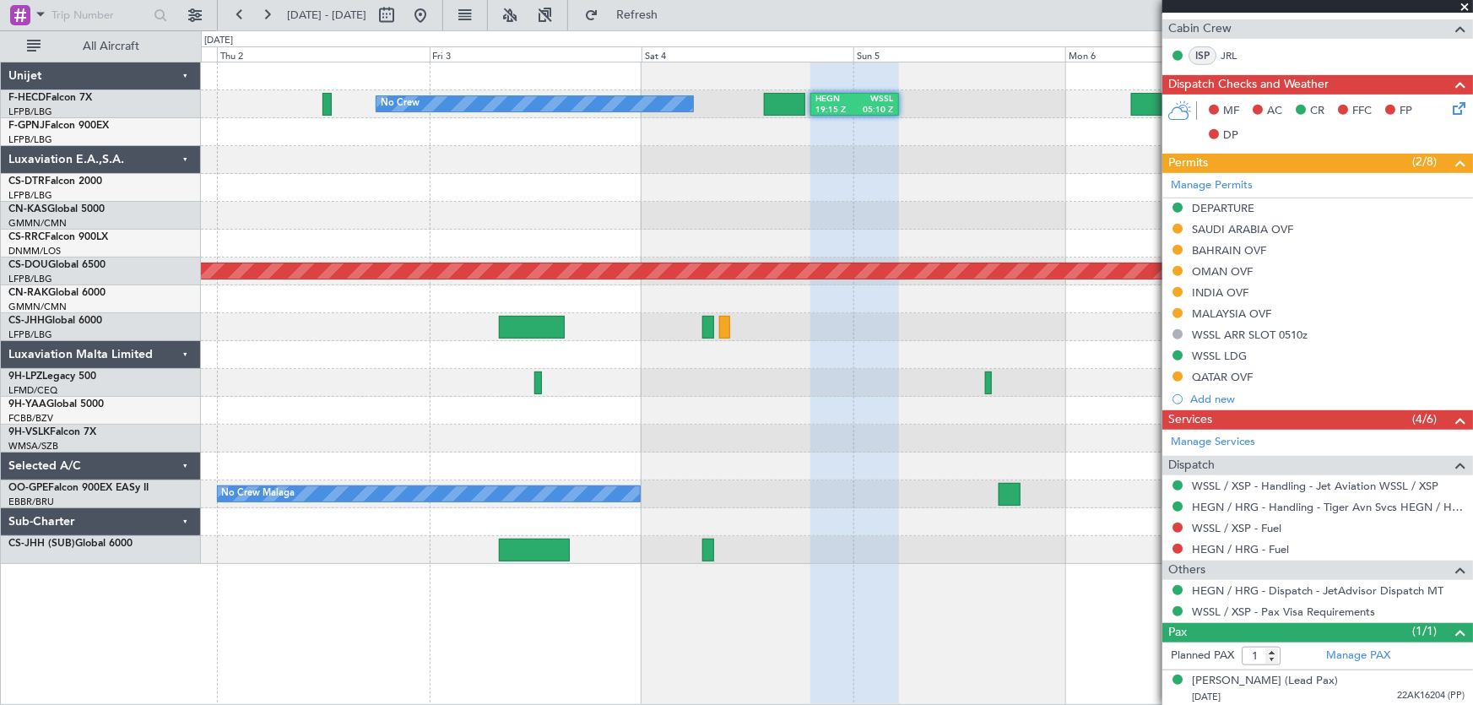
click at [447, 210] on div at bounding box center [837, 216] width 1272 height 28
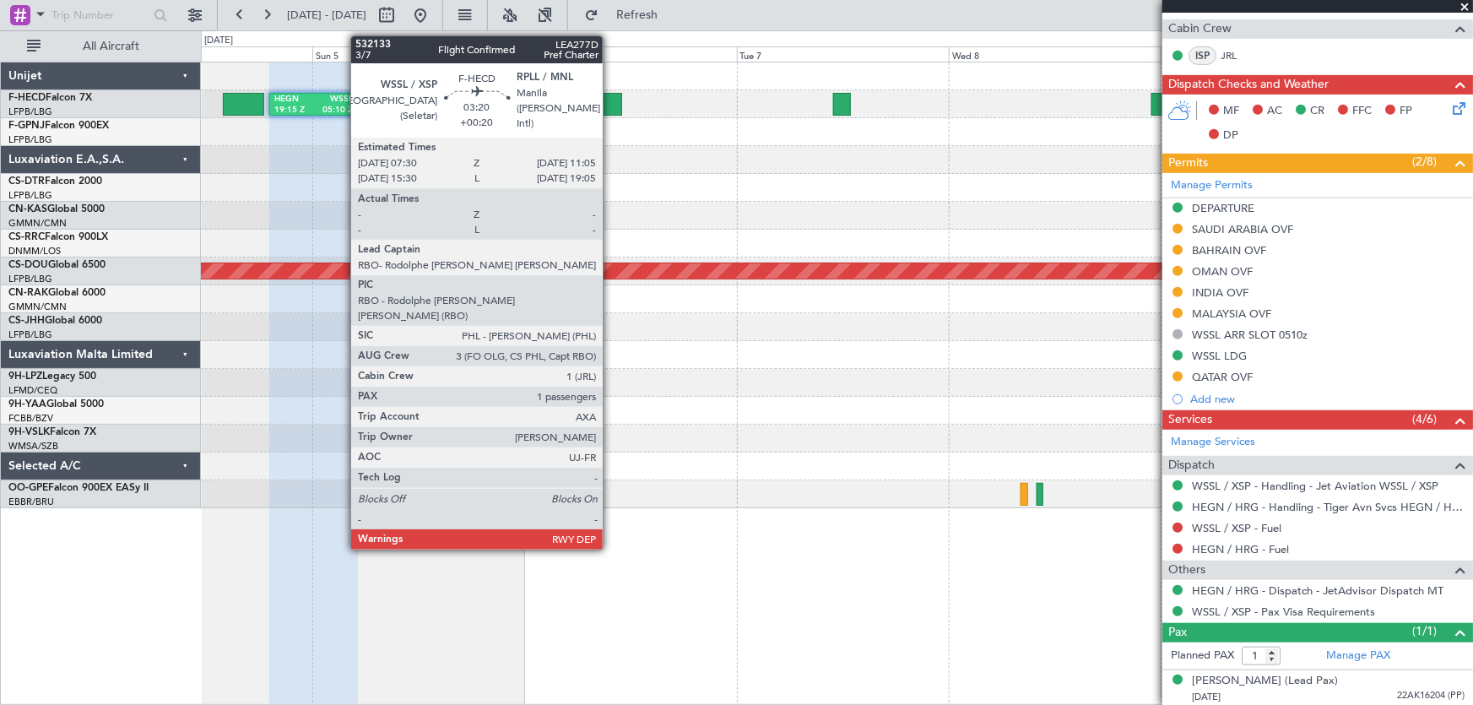
click at [610, 99] on div at bounding box center [606, 104] width 32 height 23
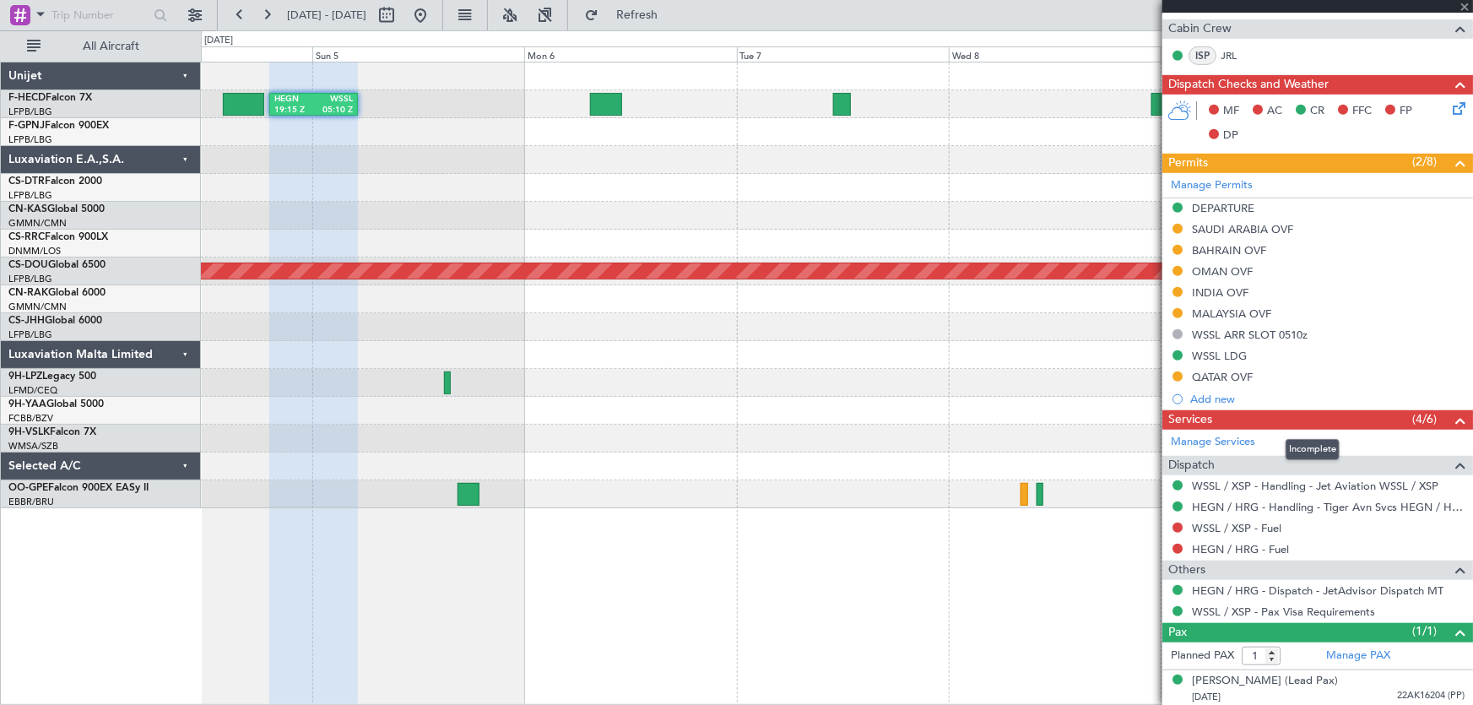
type input "+00:20"
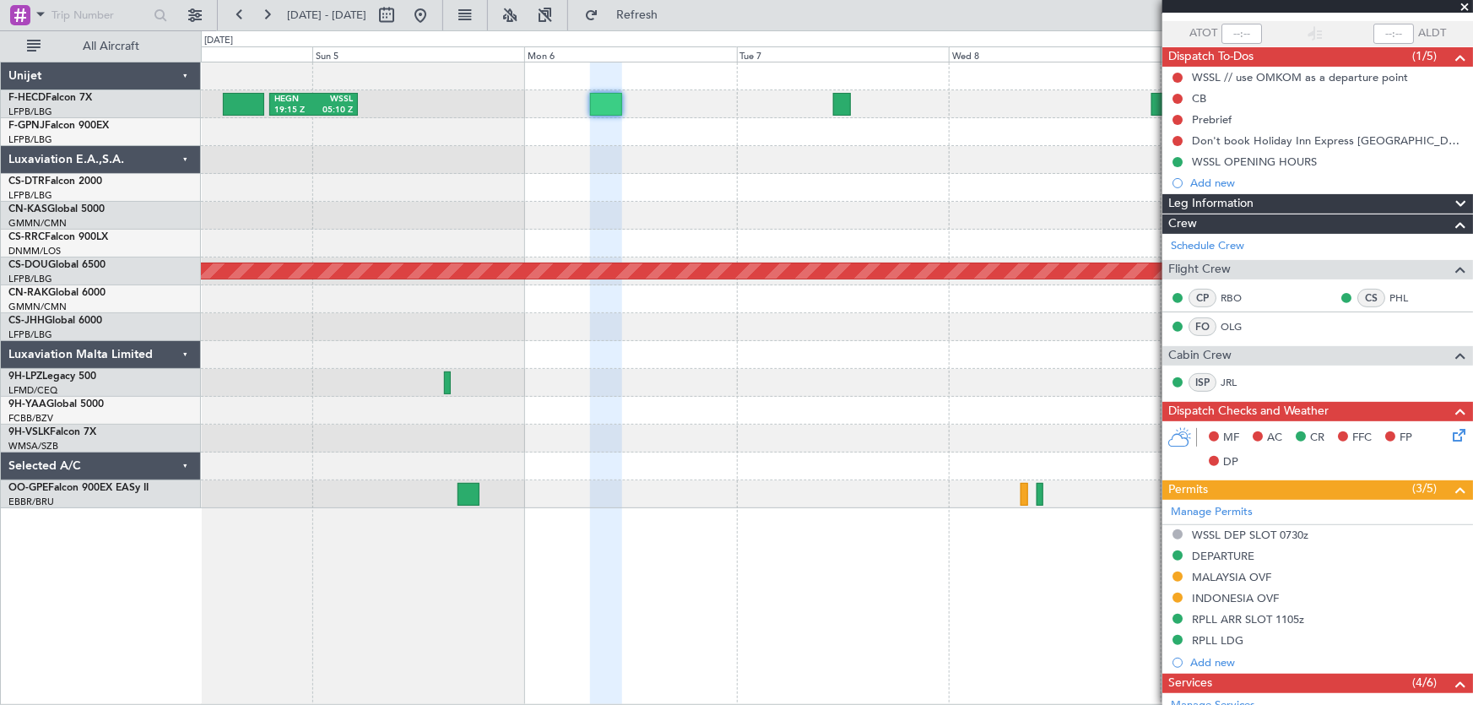
scroll to position [153, 0]
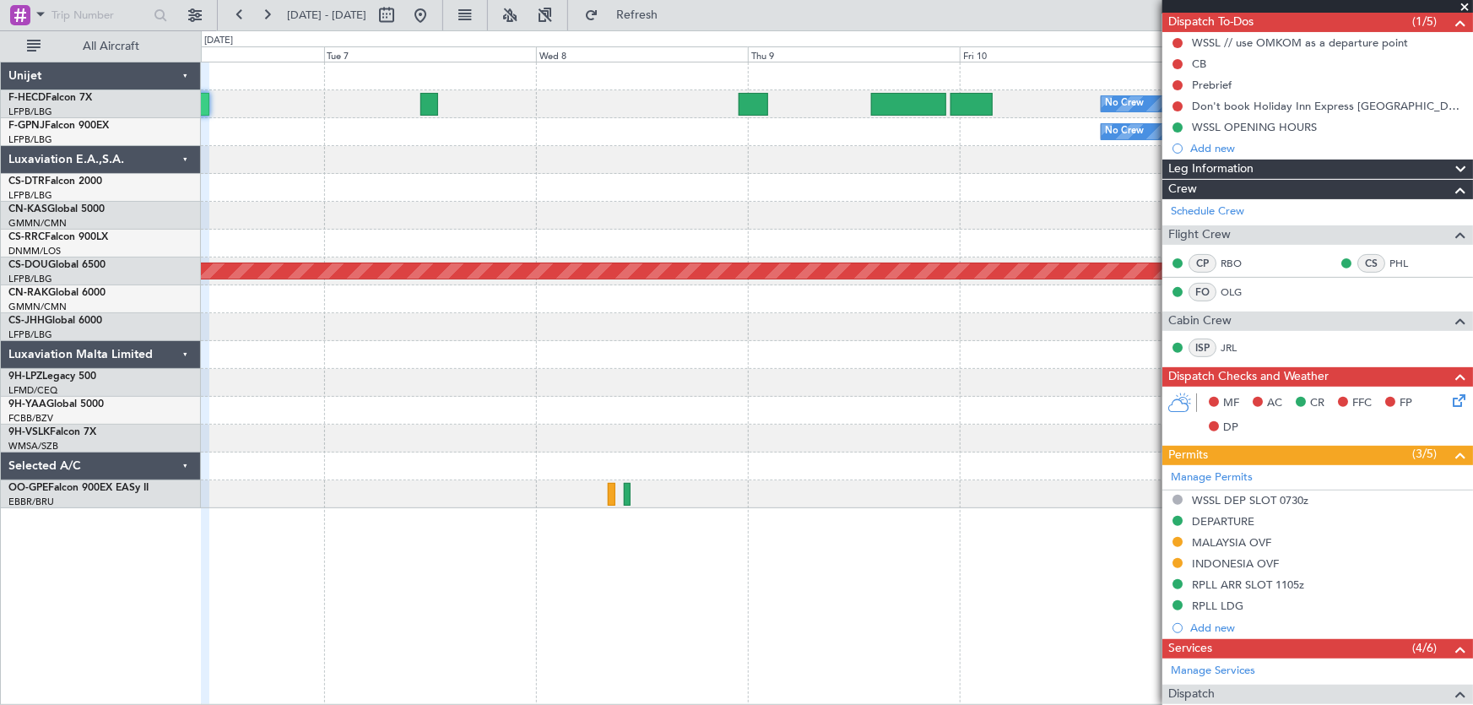
click at [633, 141] on div "No Crew" at bounding box center [837, 132] width 1272 height 28
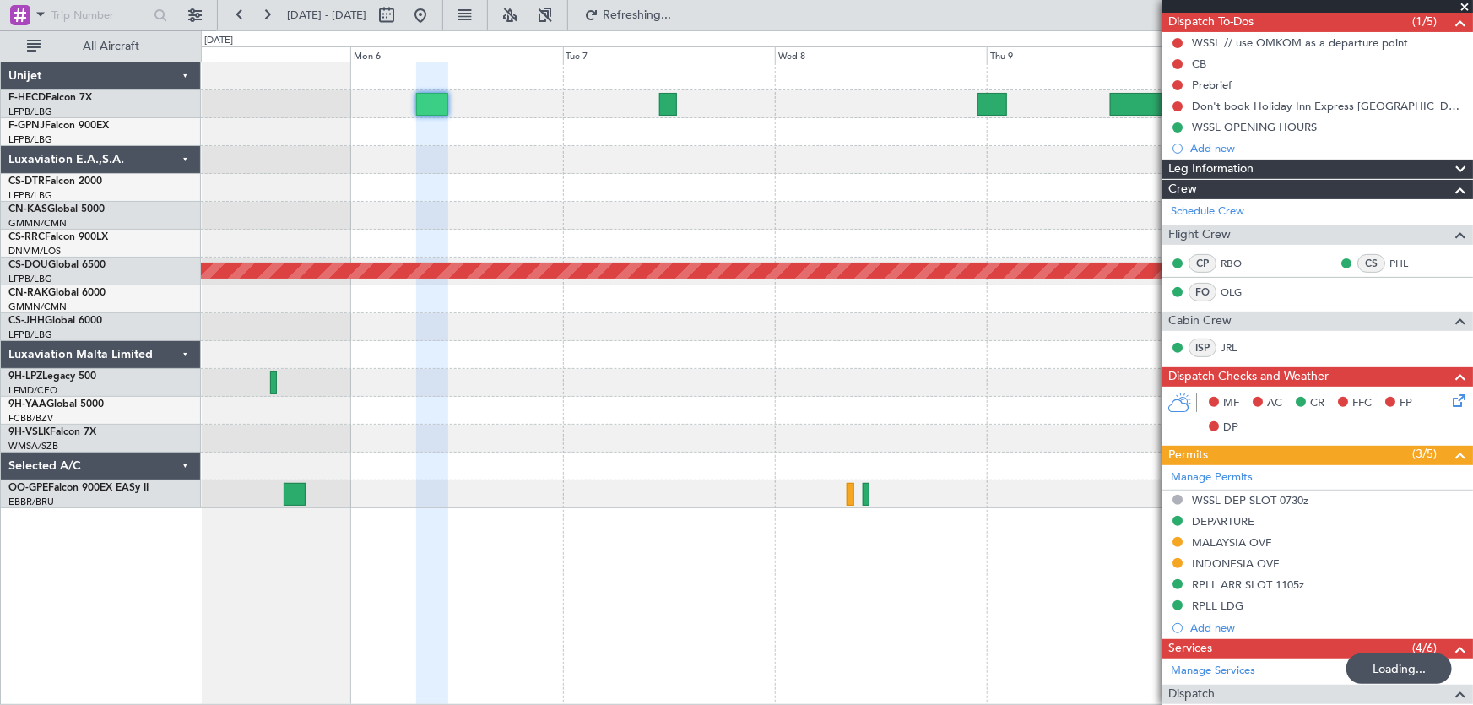
click at [761, 190] on div at bounding box center [837, 188] width 1272 height 28
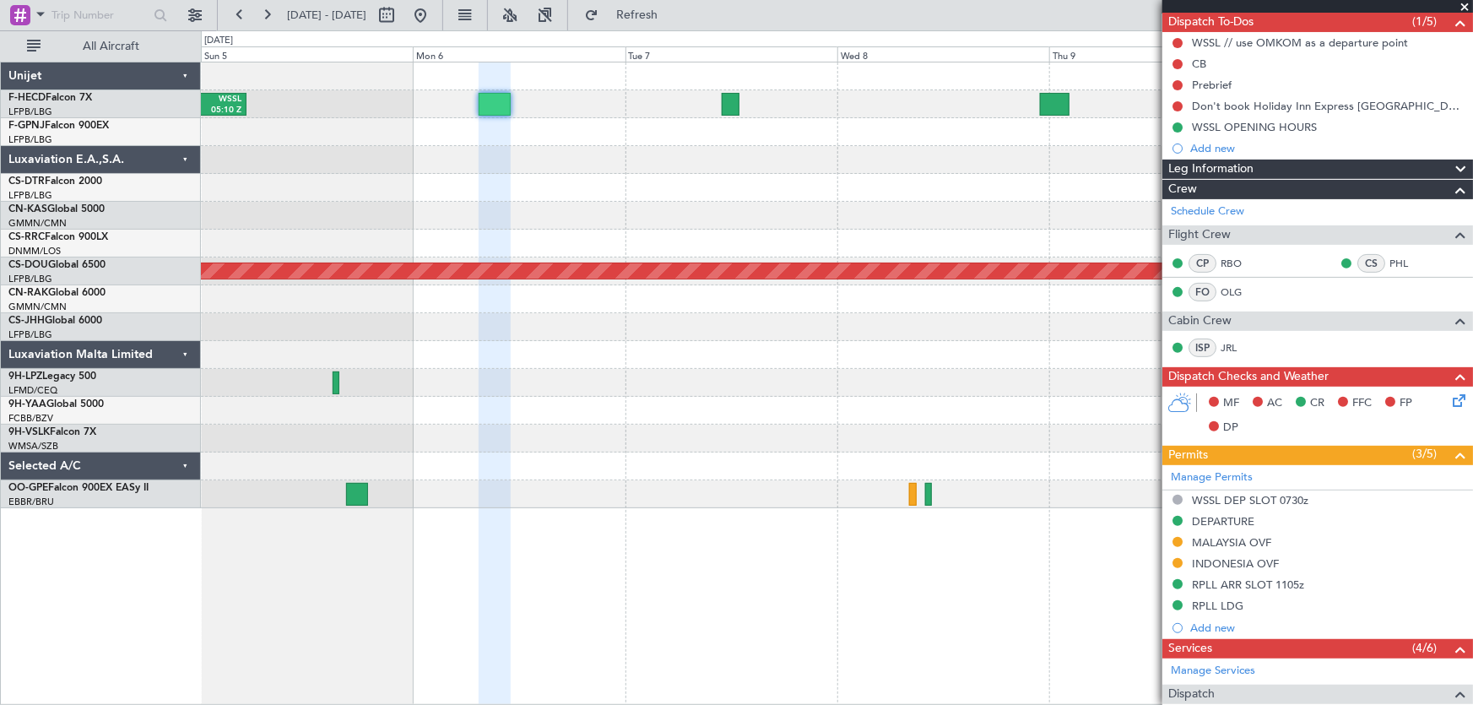
click at [537, 191] on div at bounding box center [837, 188] width 1272 height 28
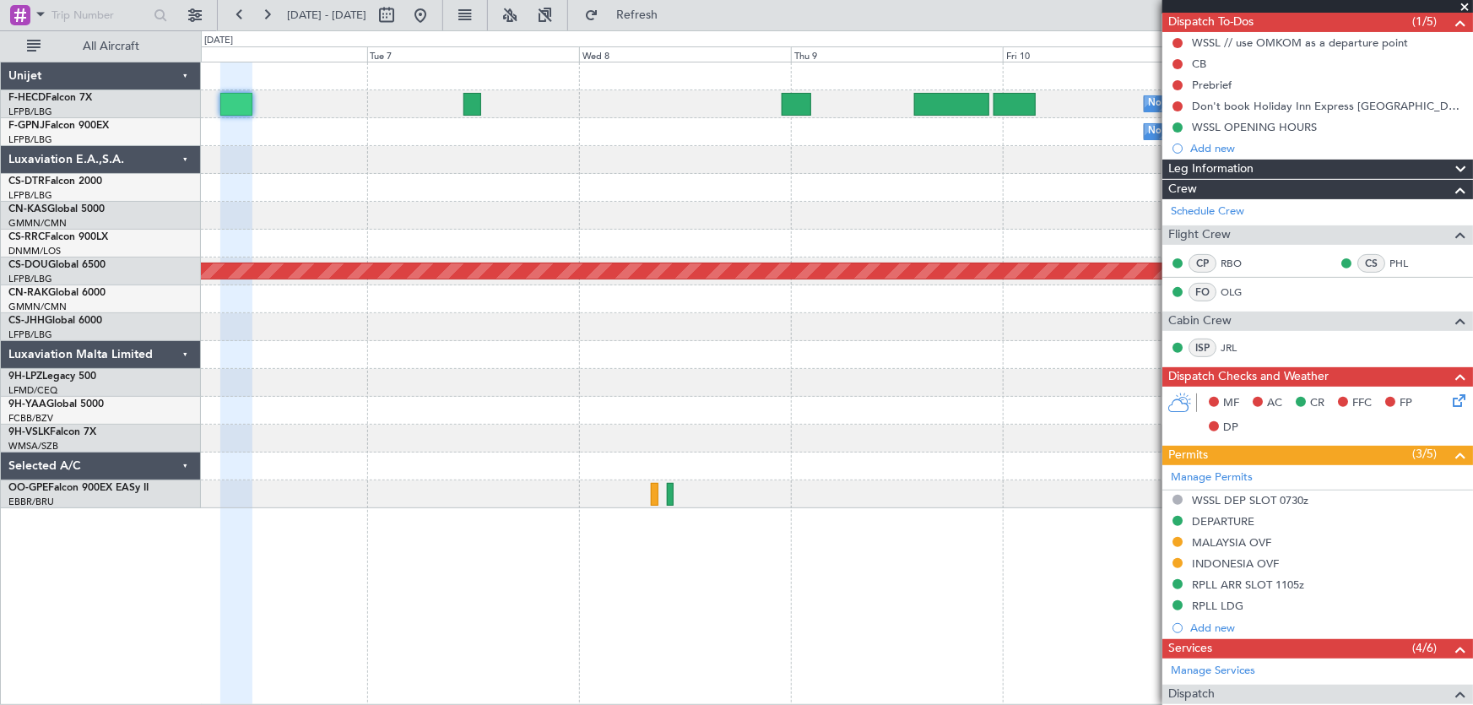
click at [493, 171] on div "No Crew HEGN 19:15 Z WSSL 05:10 Z Planned Maint Paris (Le Bourget) No Crew Plan…" at bounding box center [837, 285] width 1272 height 446
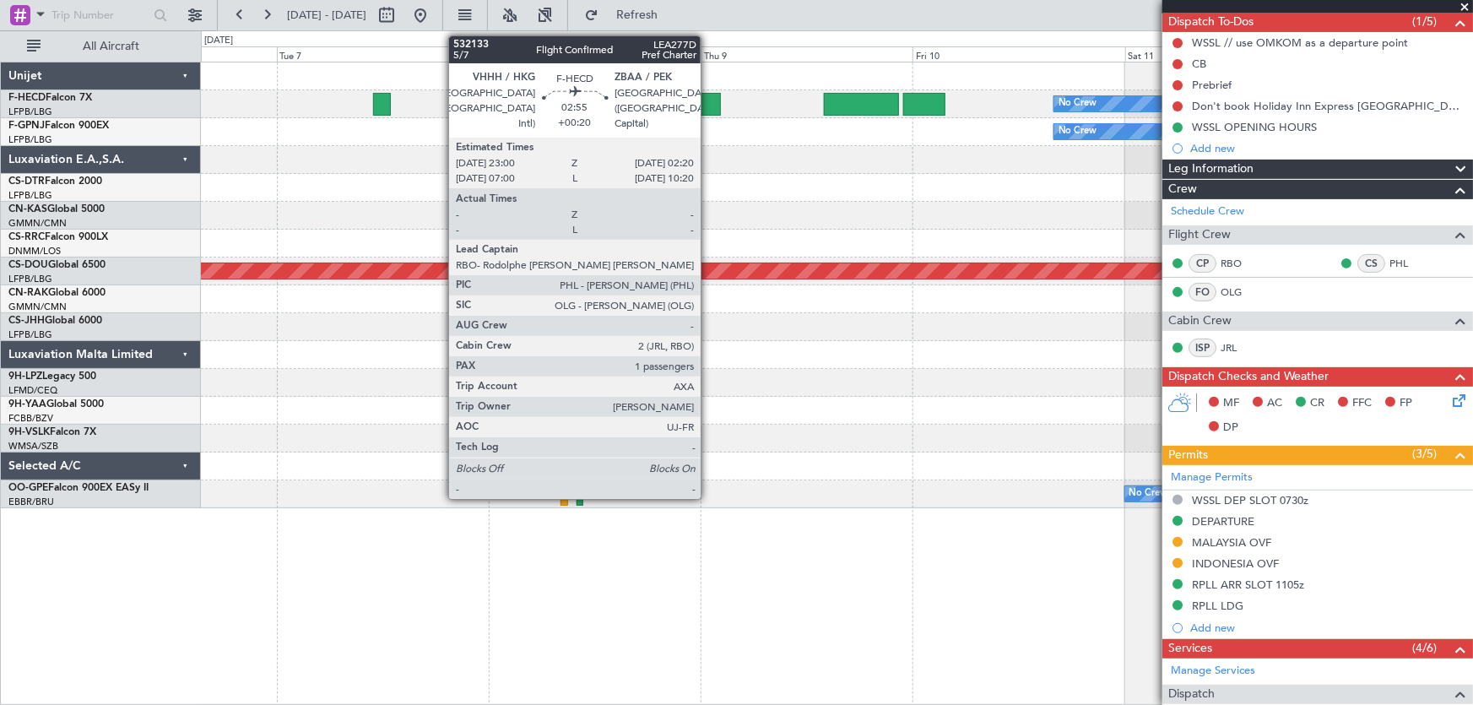
click at [708, 105] on div at bounding box center [706, 104] width 30 height 23
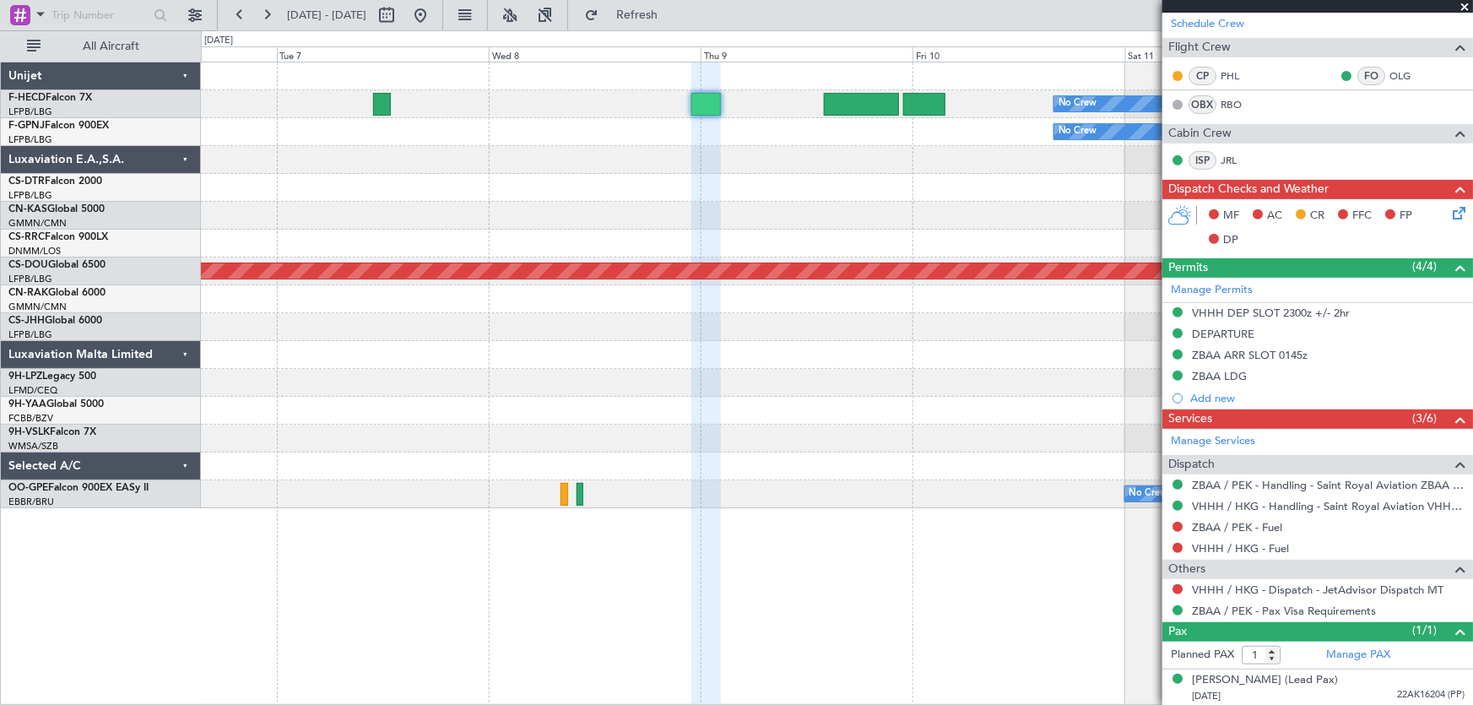
scroll to position [0, 0]
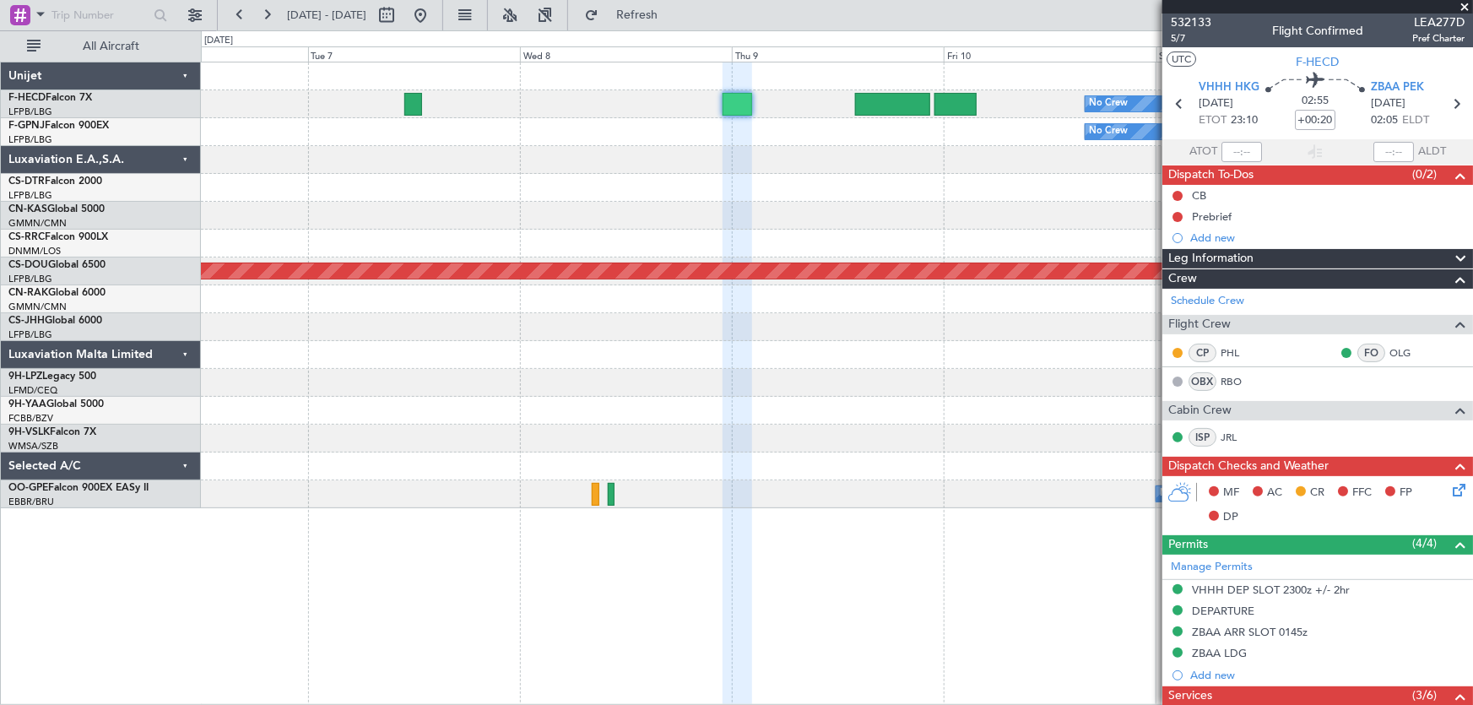
click at [825, 143] on div "No Crew No Crew" at bounding box center [837, 132] width 1272 height 28
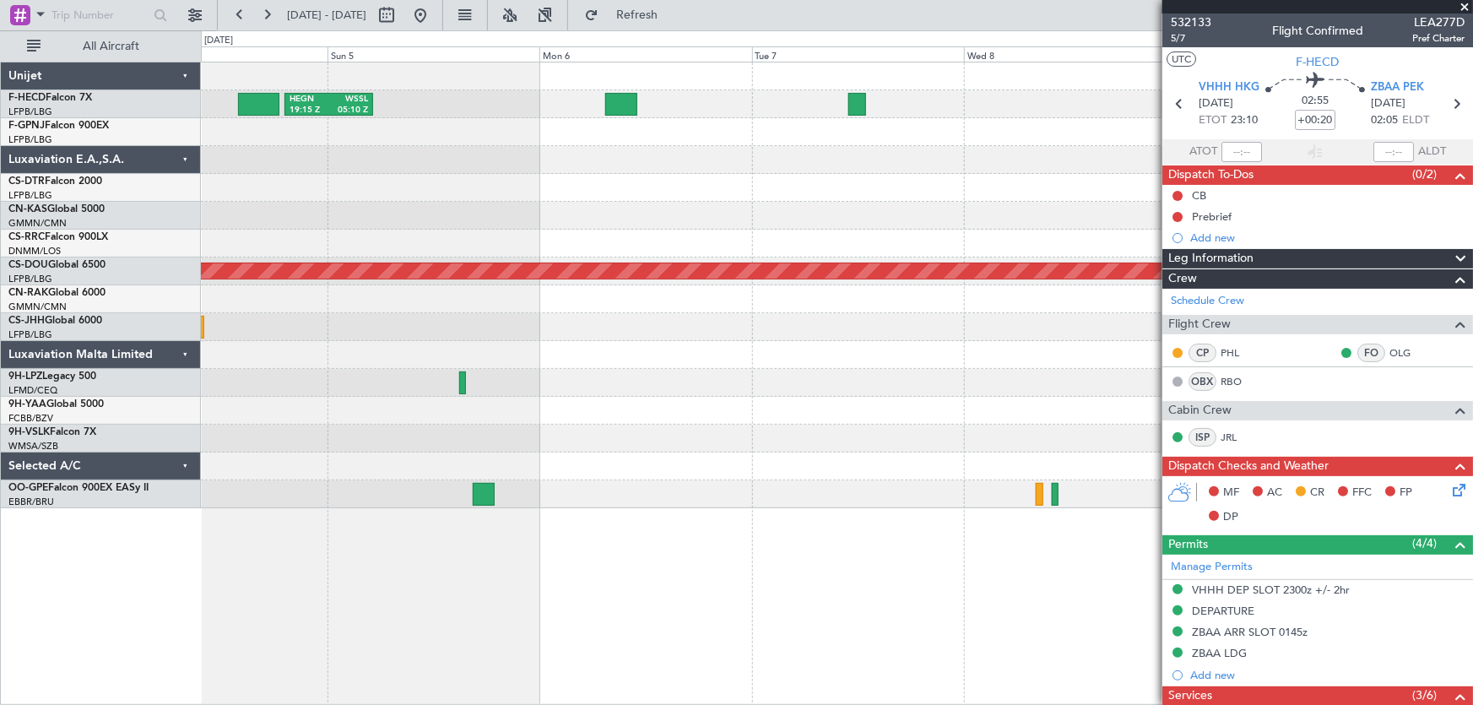
click at [757, 220] on div at bounding box center [837, 216] width 1272 height 28
click at [681, 198] on div at bounding box center [837, 188] width 1272 height 28
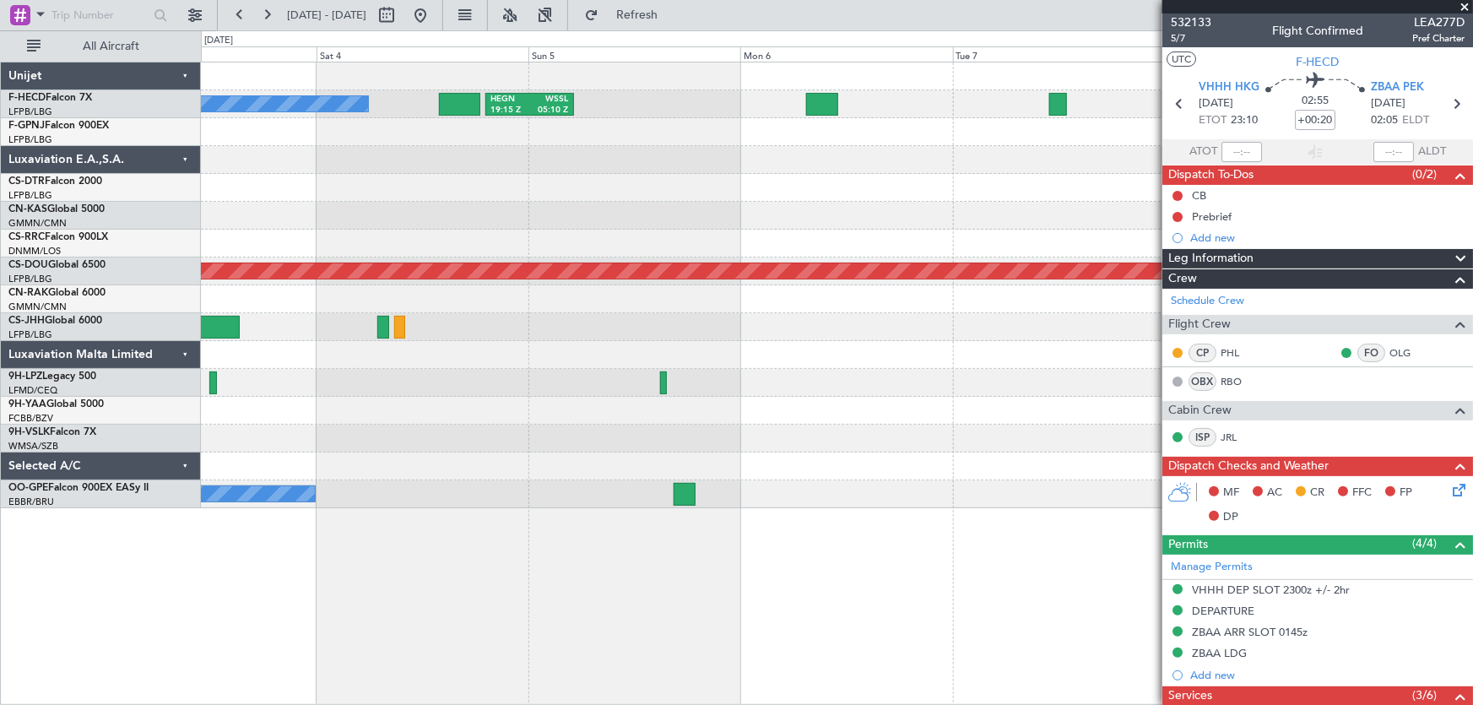
click at [664, 203] on div at bounding box center [837, 216] width 1272 height 28
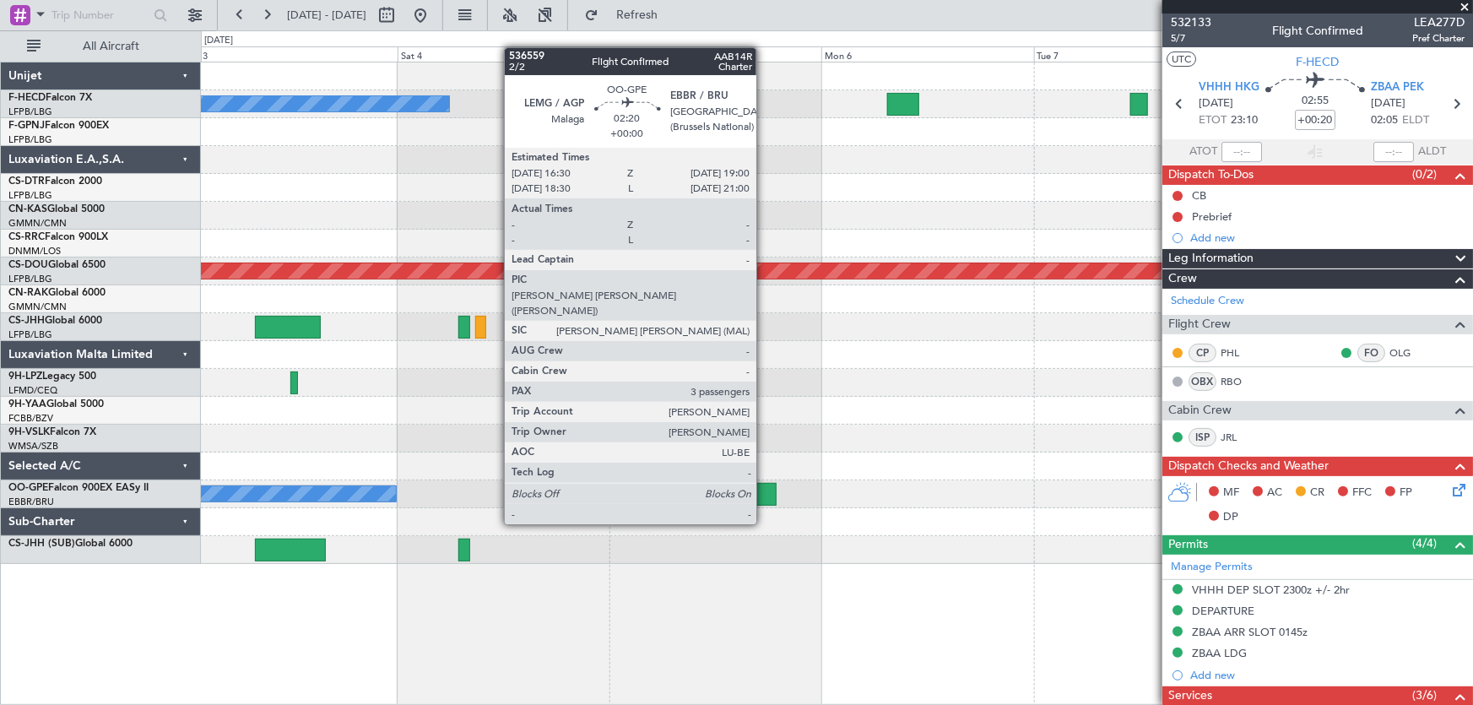
click at [764, 494] on div at bounding box center [766, 494] width 23 height 23
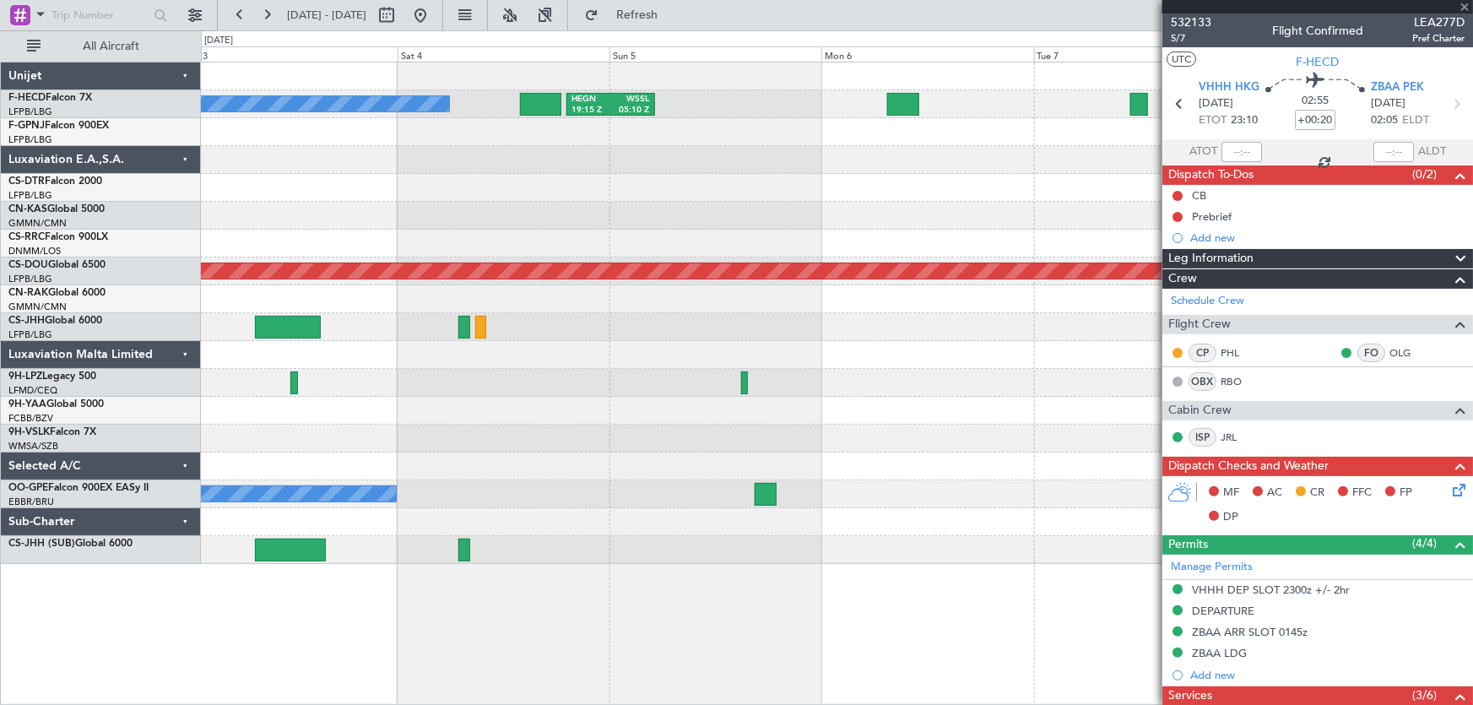
type input "3"
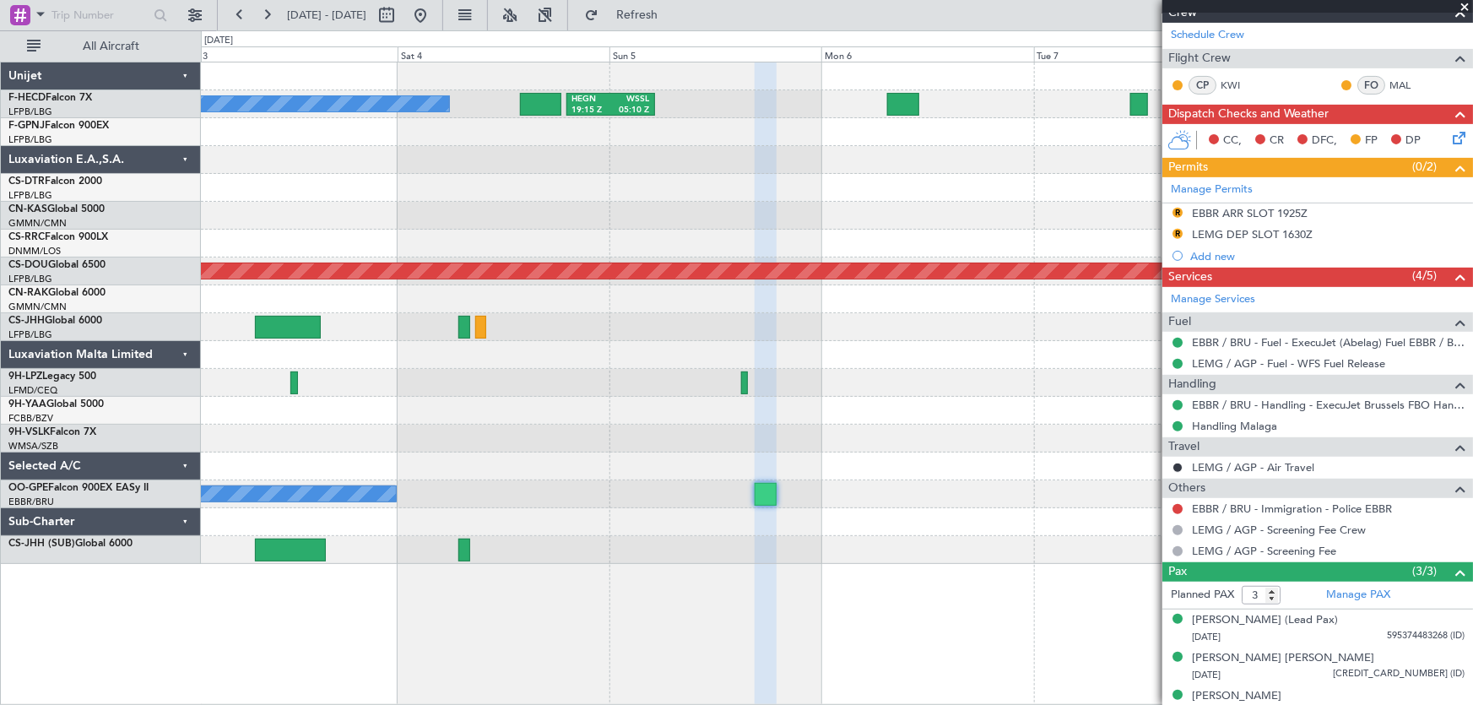
scroll to position [282, 0]
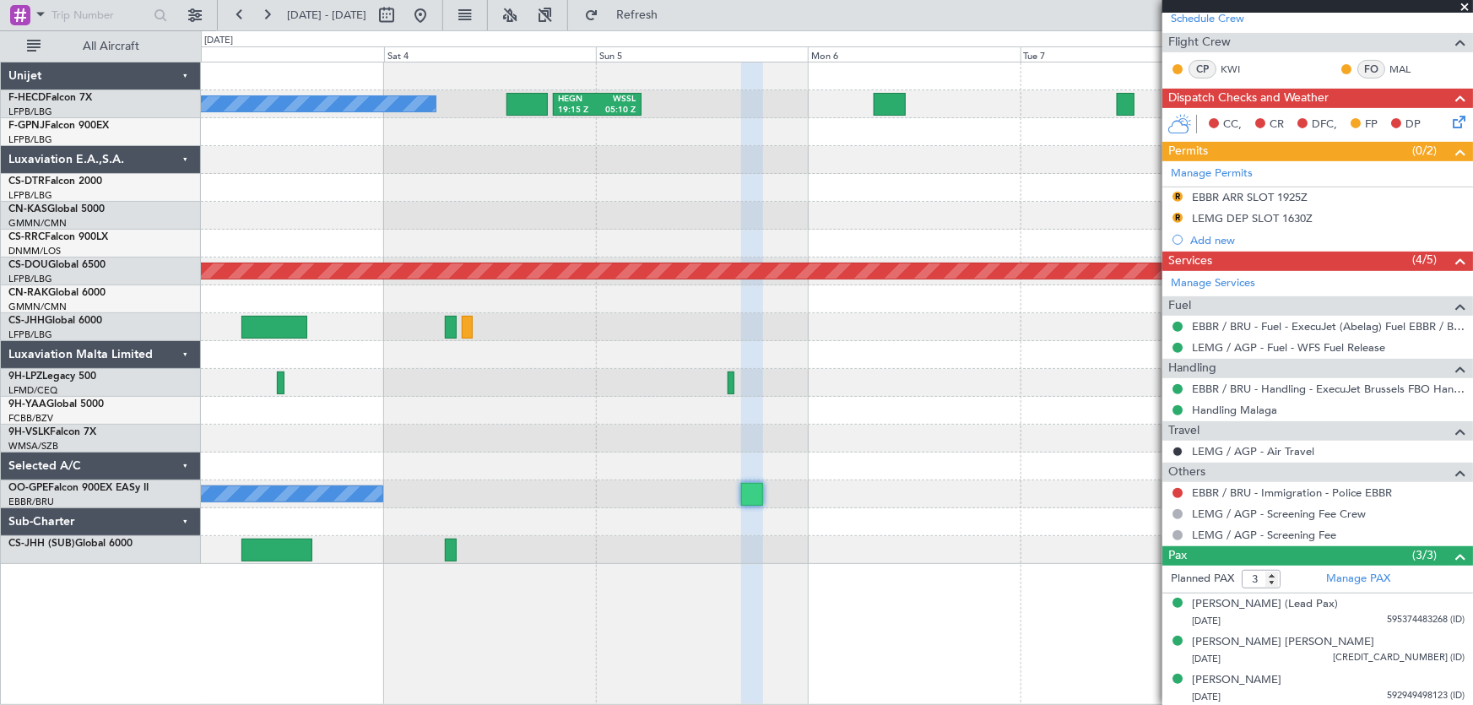
click at [388, 244] on div at bounding box center [837, 244] width 1272 height 28
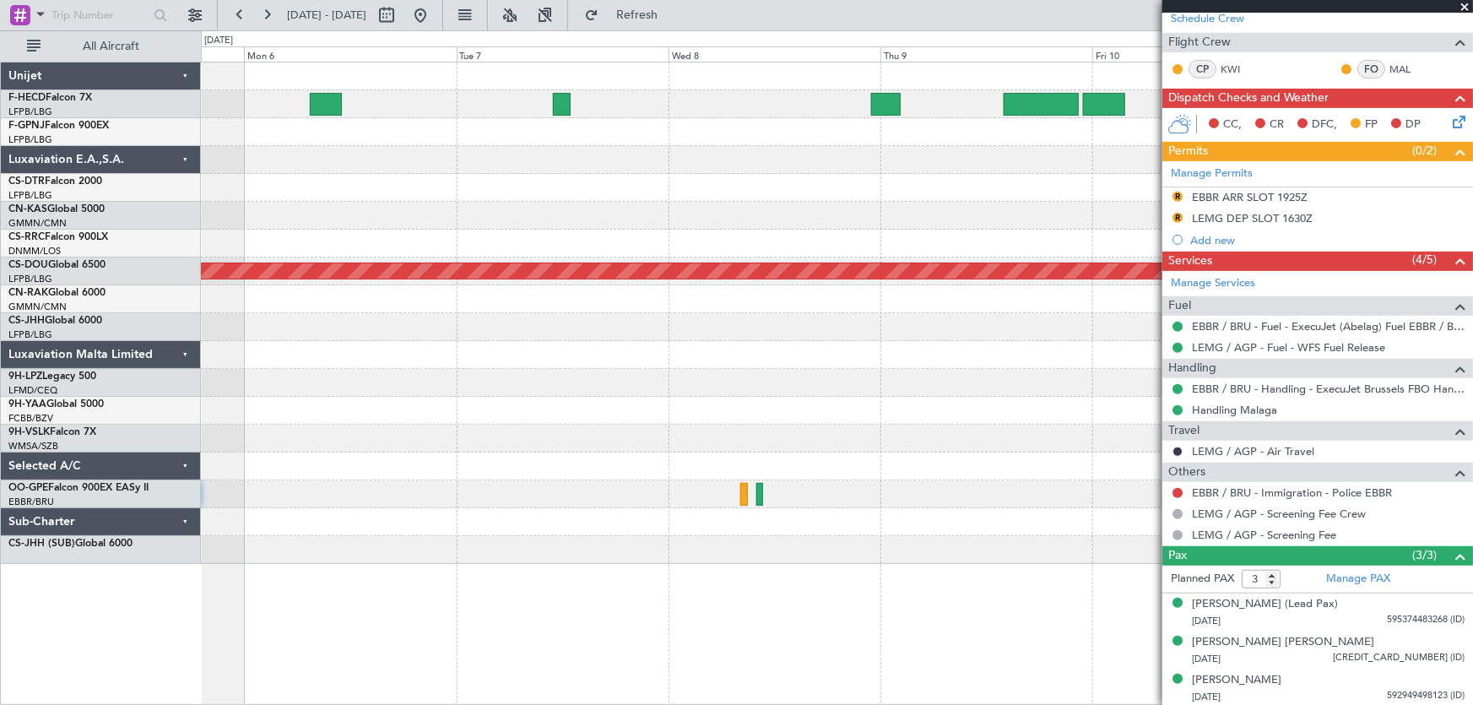
click at [192, 279] on div "No Crew HEGN 19:15 Z WSSL 05:10 Z Planned Maint Paris (Le Bourget) No Crew Plan…" at bounding box center [736, 367] width 1473 height 674
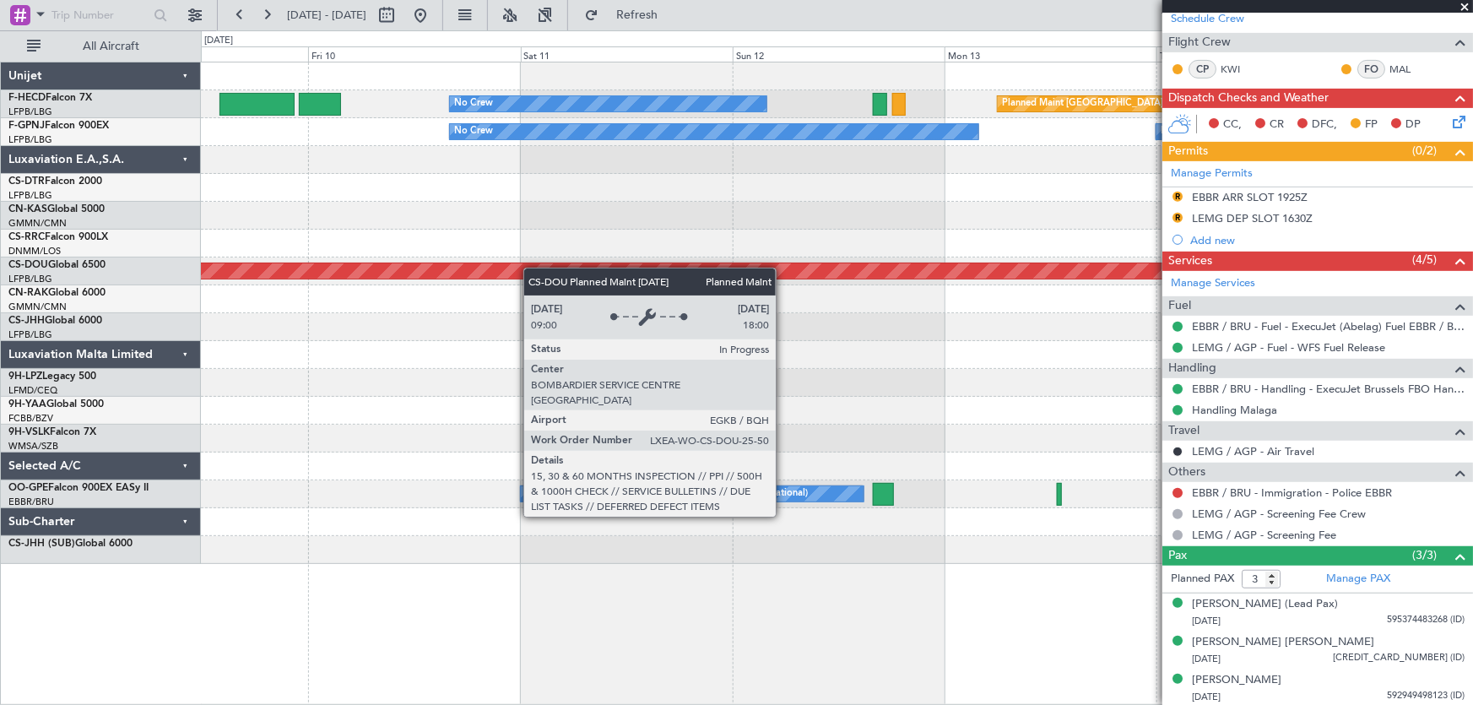
click at [338, 274] on div "No Crew Planned Maint Paris (Le Bourget) No Crew No Crew No Crew Planned Maint …" at bounding box center [837, 312] width 1272 height 501
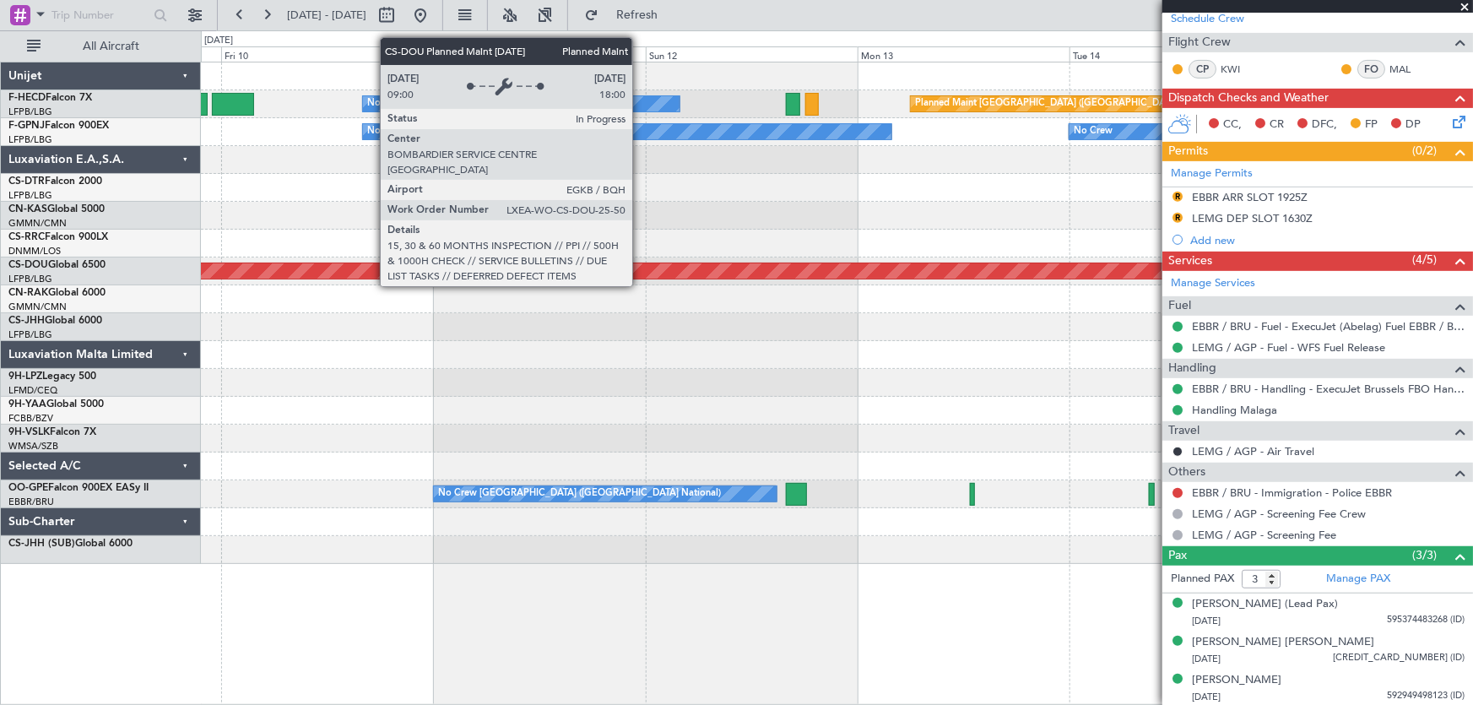
click at [257, 270] on div "Planned Maint London ([GEOGRAPHIC_DATA])" at bounding box center [837, 270] width 3815 height 15
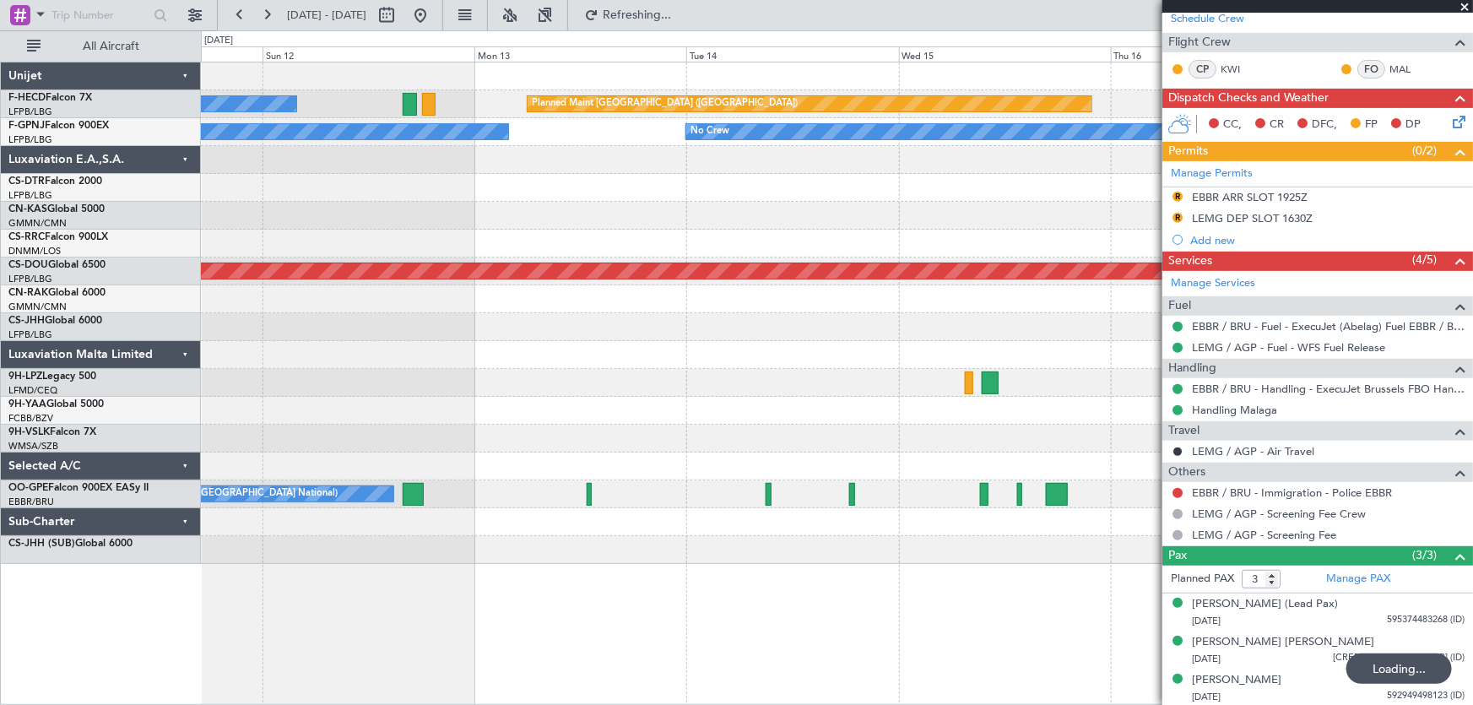
click at [257, 236] on div "No Crew Planned Maint Paris (Le Bourget) No Crew No Crew No Crew Planned Maint …" at bounding box center [837, 312] width 1272 height 501
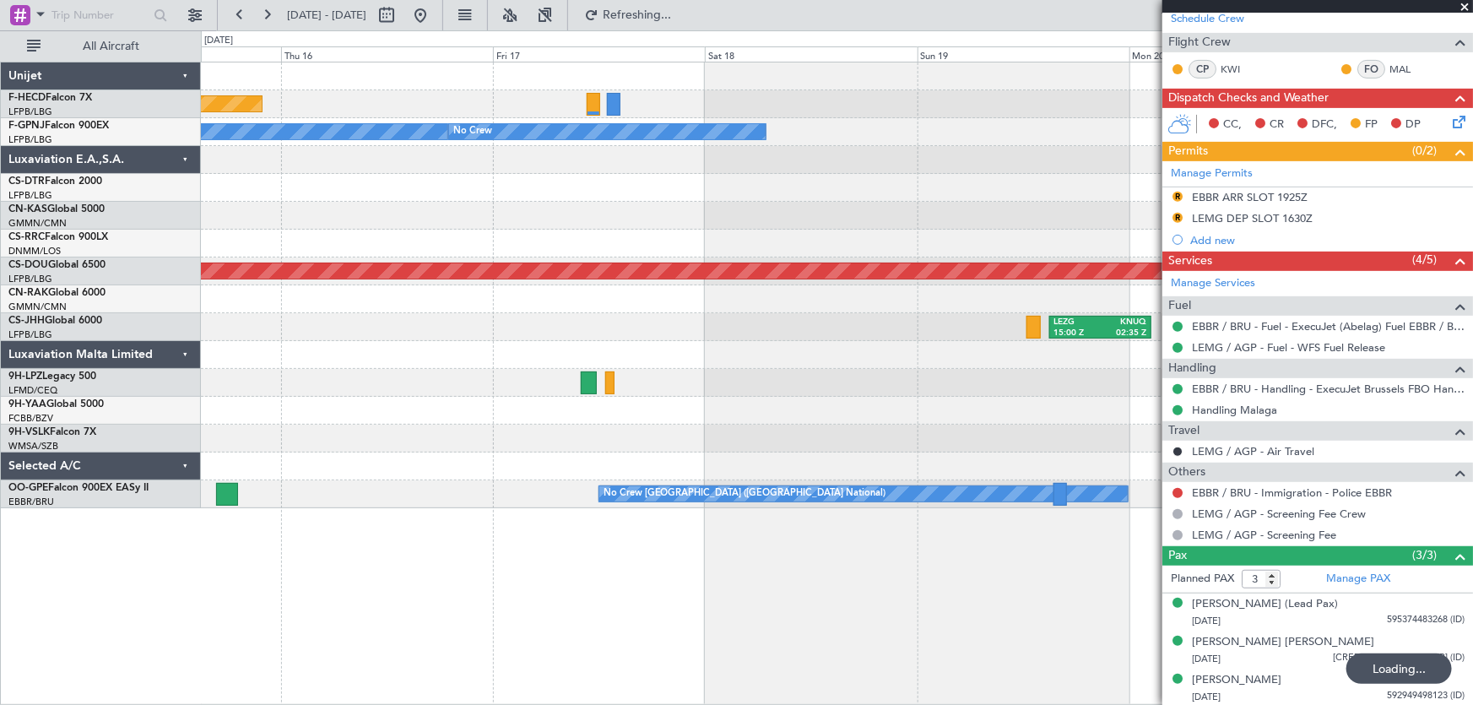
click at [207, 236] on div "Planned Maint Paris (Le Bourget) No Crew No Crew No Crew Planned Maint London (…" at bounding box center [837, 285] width 1272 height 446
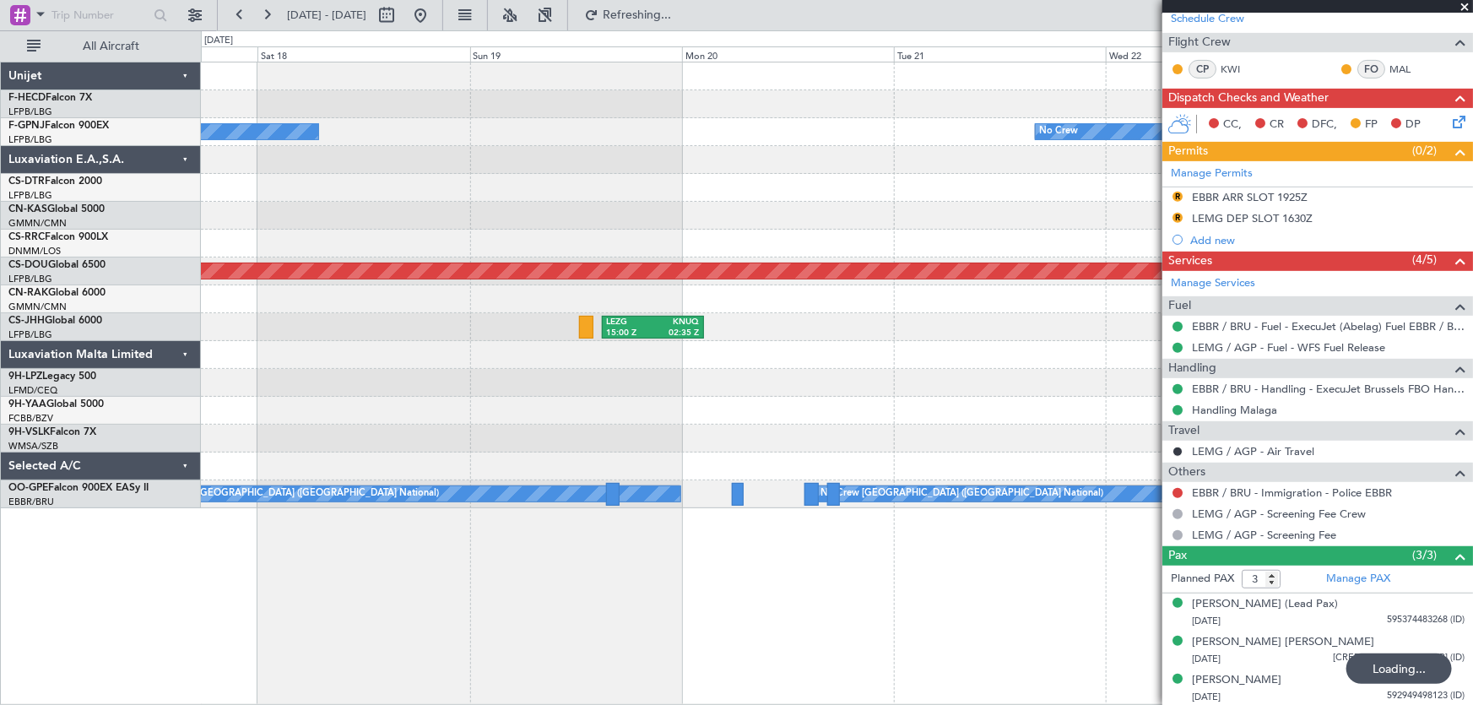
click at [321, 197] on div "No Crew No Crew No Crew Planned Maint London (Biggin Hill) LEZG 15:00 Z KNUQ 02…" at bounding box center [837, 285] width 1272 height 446
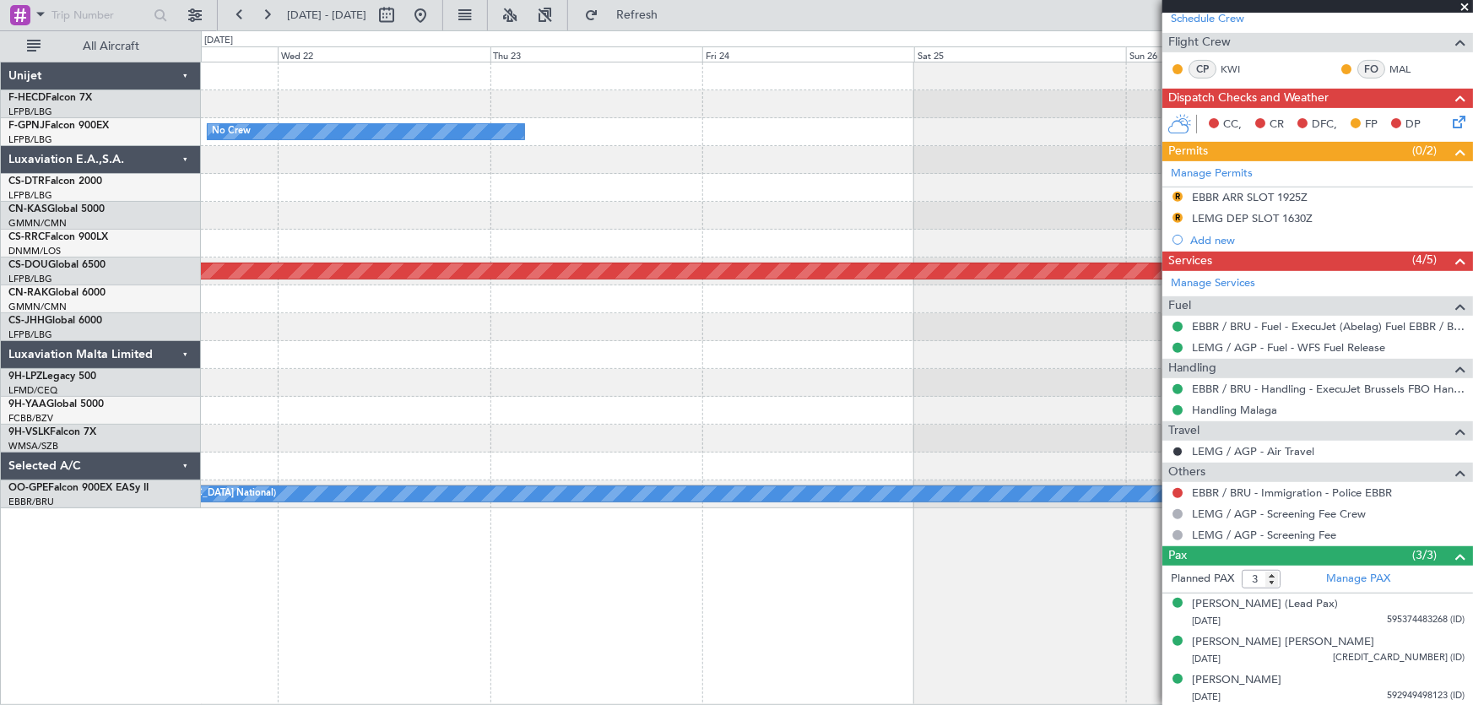
click at [362, 210] on div "Planned Maint Paris (Le Bourget) No Crew Planned Maint Paris (Le Bourget) Plann…" at bounding box center [837, 285] width 1272 height 446
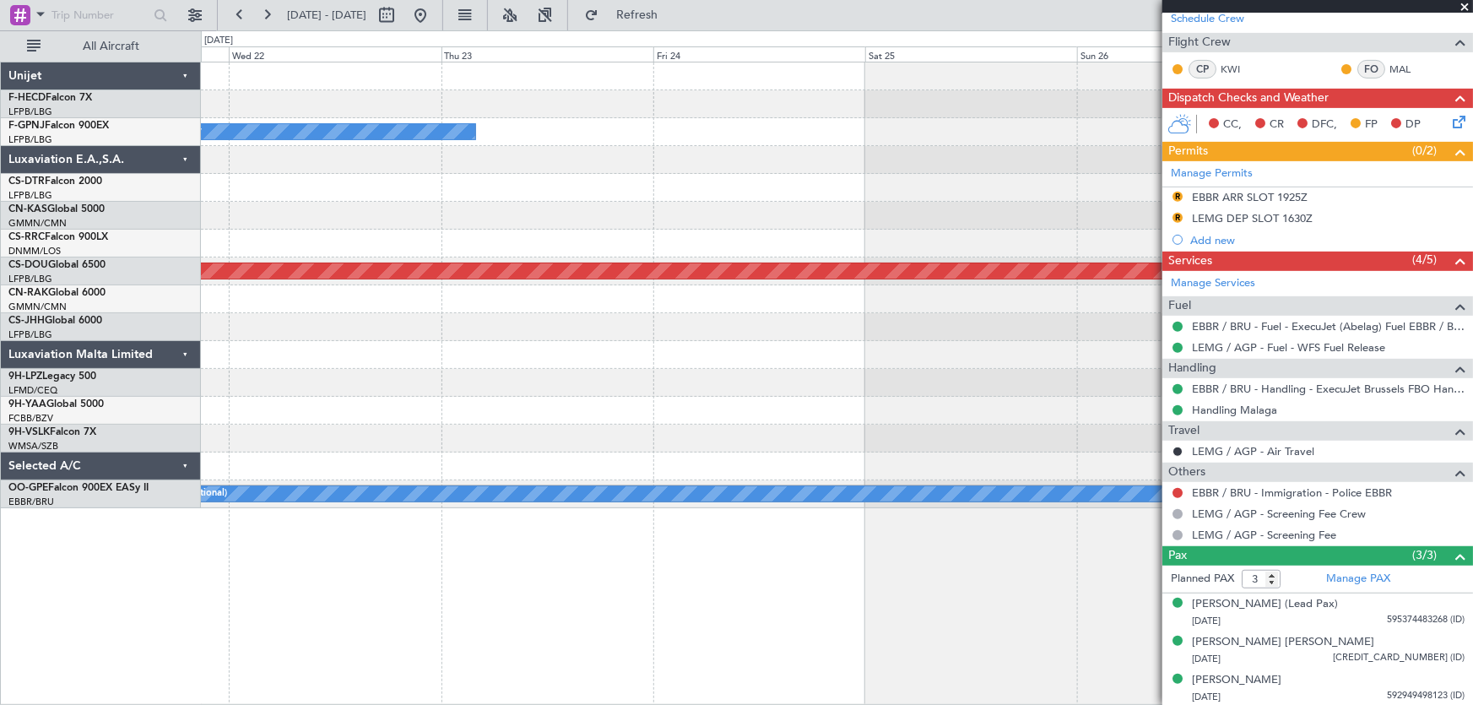
click at [281, 212] on div "Planned Maint Paris (Le Bourget) No Crew Planned Maint Paris (Le Bourget) Plann…" at bounding box center [837, 285] width 1272 height 446
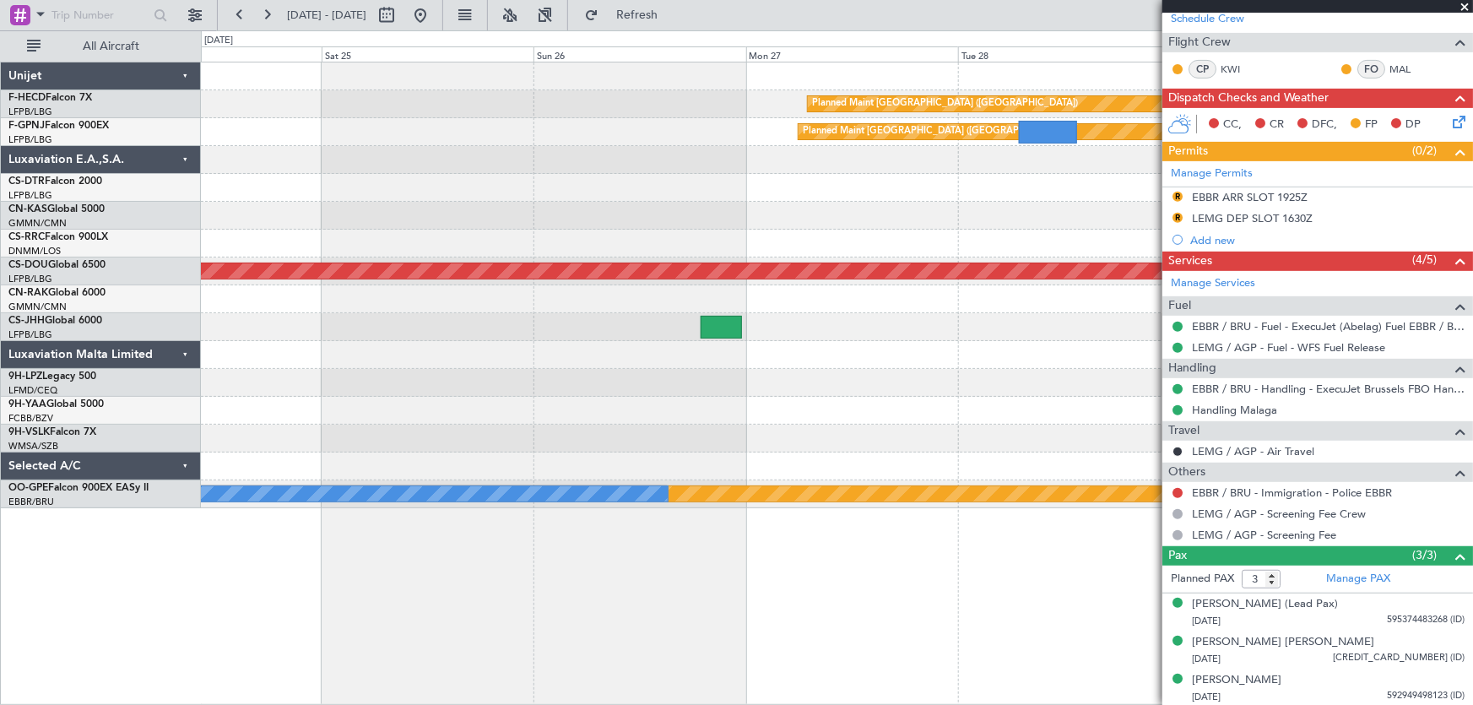
click at [613, 197] on div at bounding box center [837, 188] width 1272 height 28
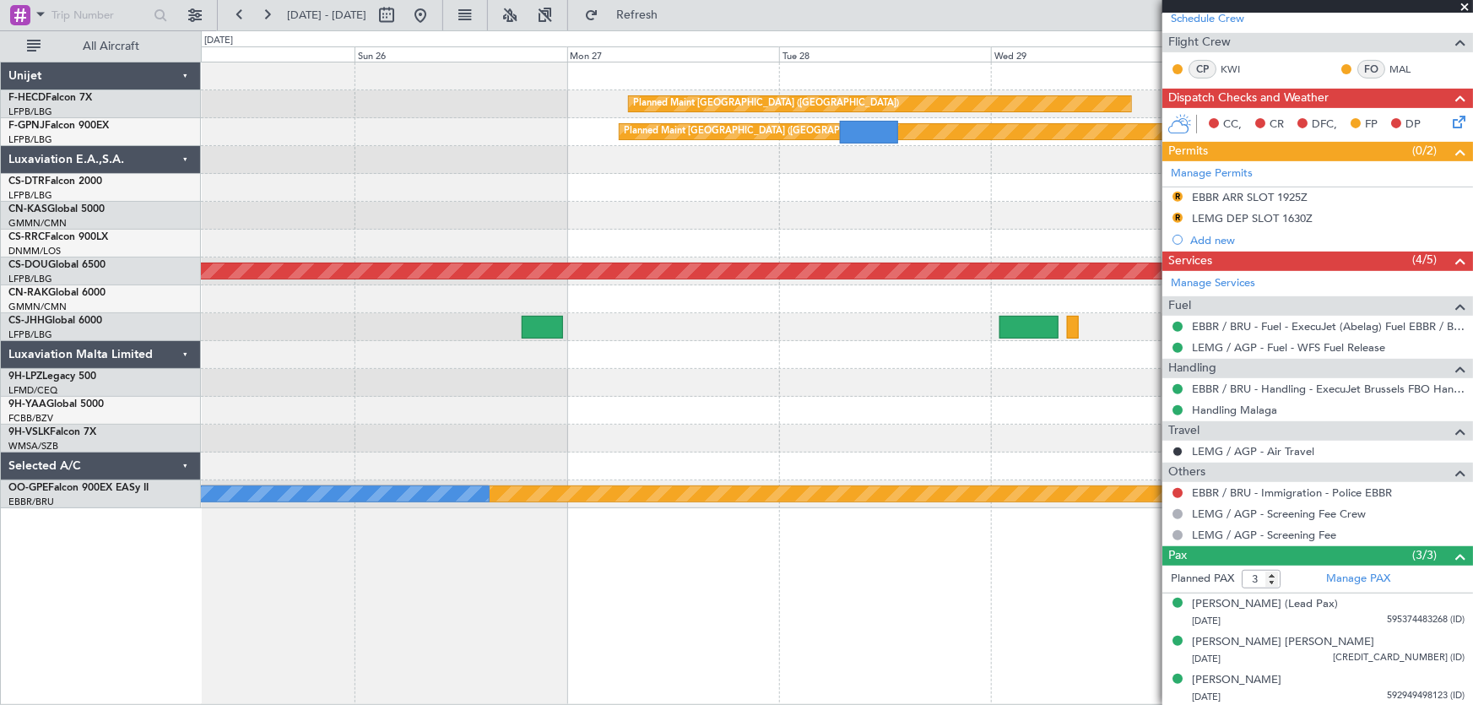
click at [488, 200] on div at bounding box center [837, 188] width 1272 height 28
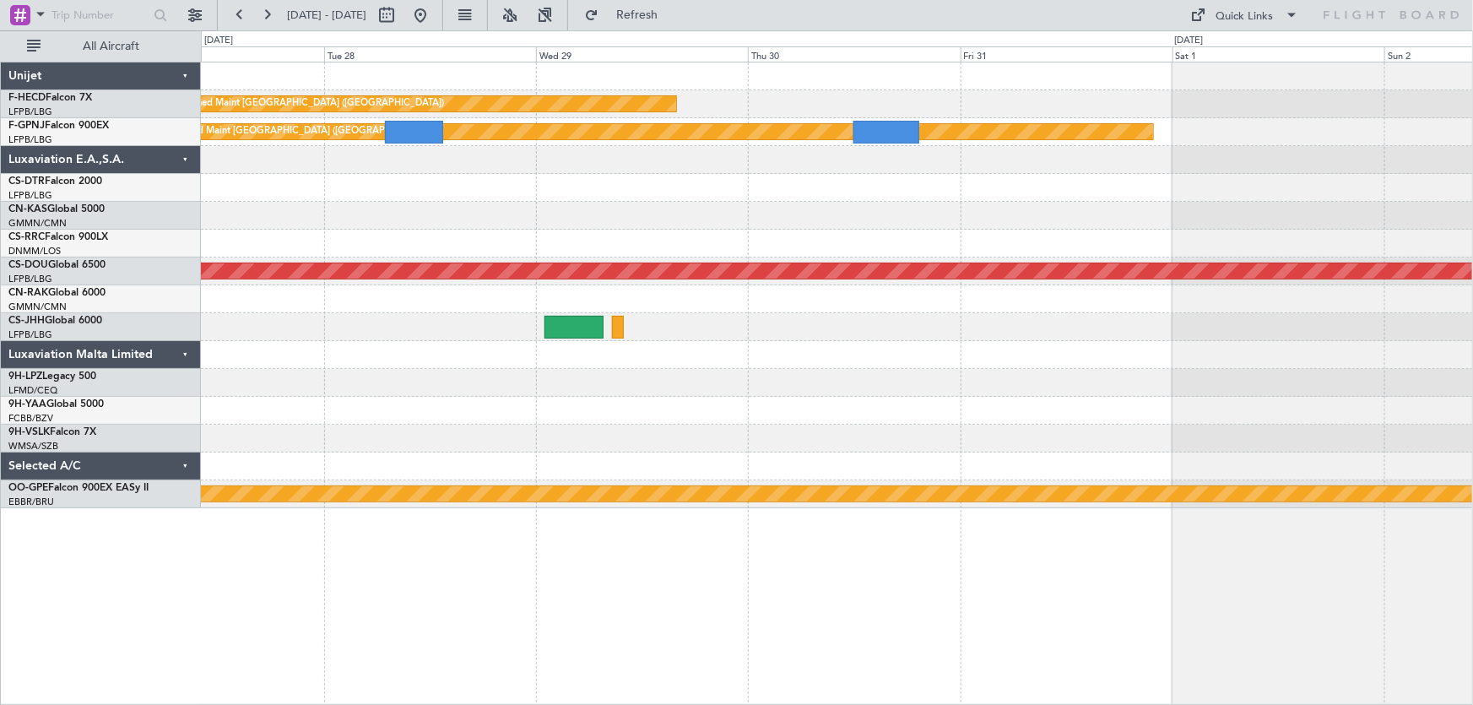
scroll to position [0, 0]
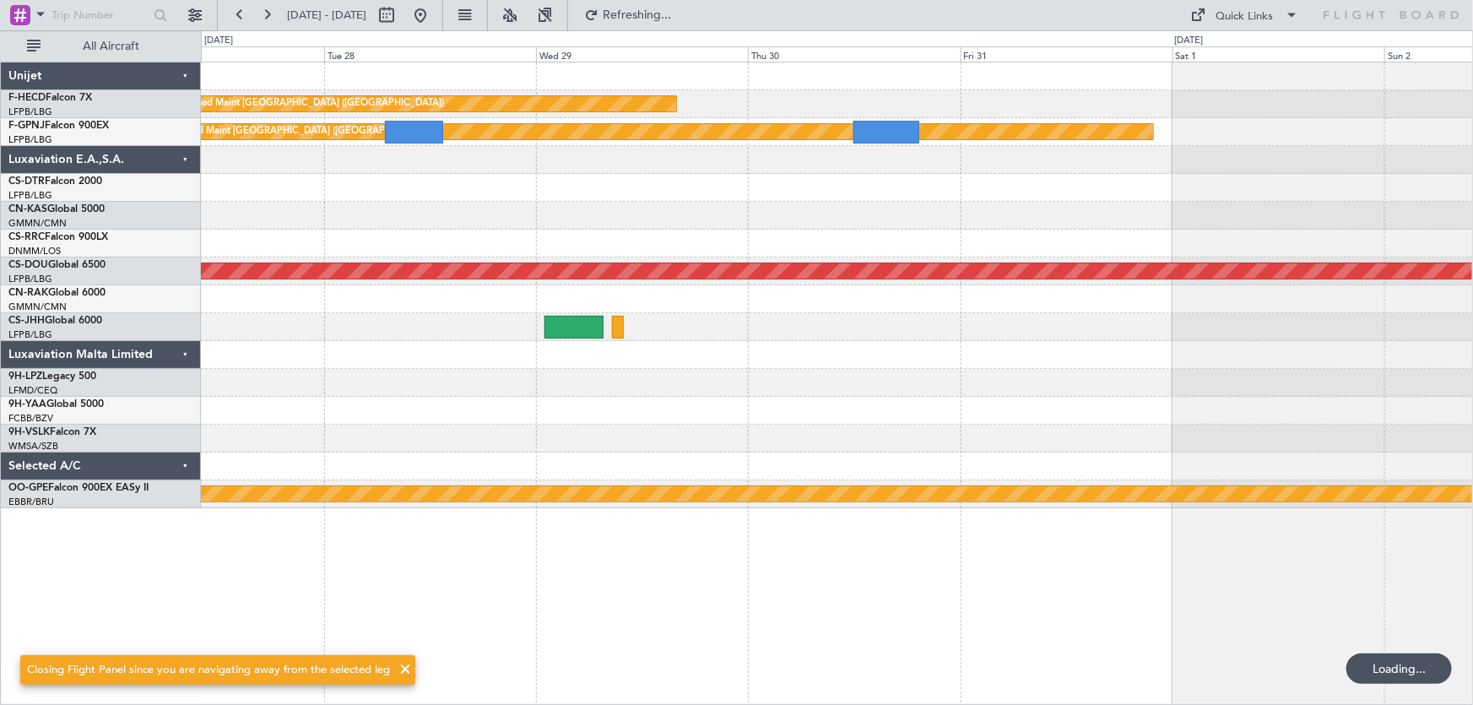
click at [241, 203] on div "Planned Maint Paris (Le Bourget) Planned Maint Paris (Le Bourget) Planned Maint…" at bounding box center [837, 285] width 1272 height 446
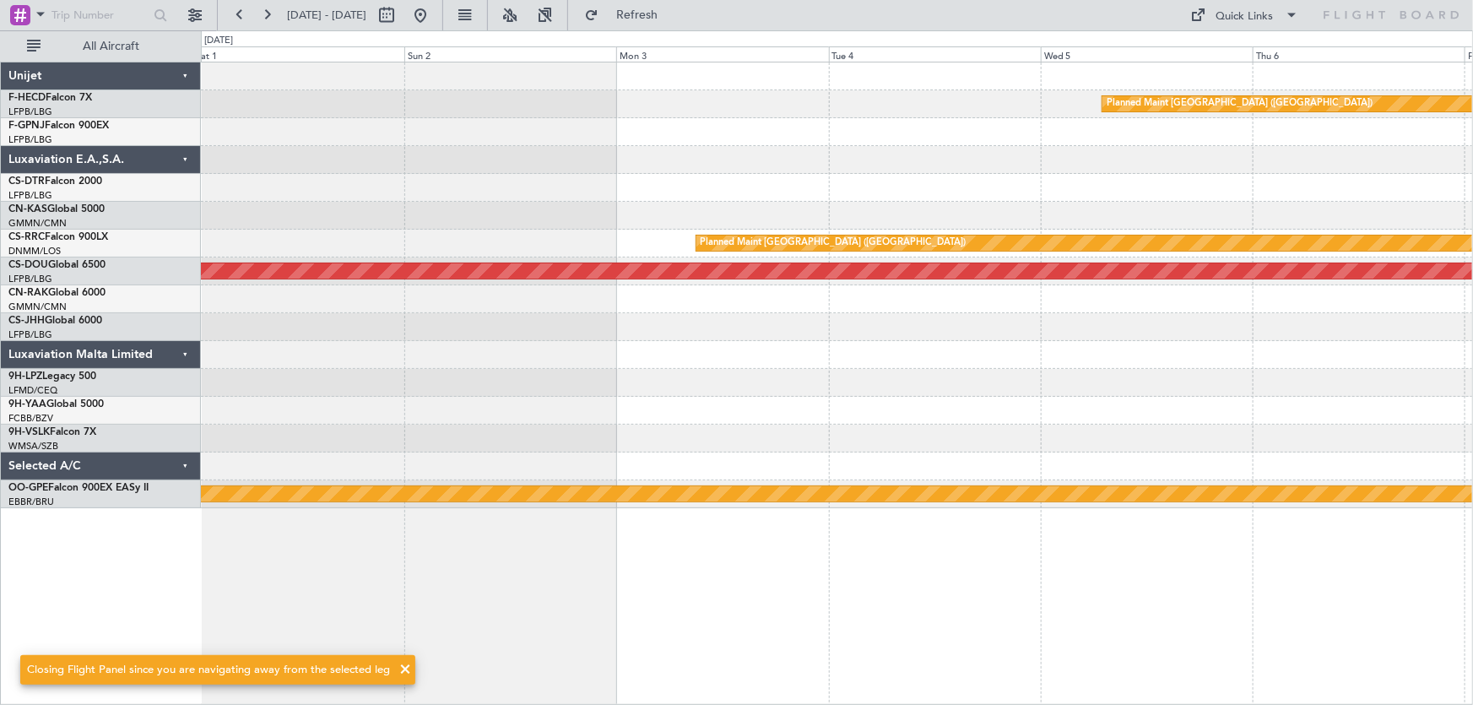
click at [323, 229] on div "Planned Maint Paris (Le Bourget) Planned Maint Paris (Le Bourget) Planned Maint…" at bounding box center [837, 285] width 1272 height 446
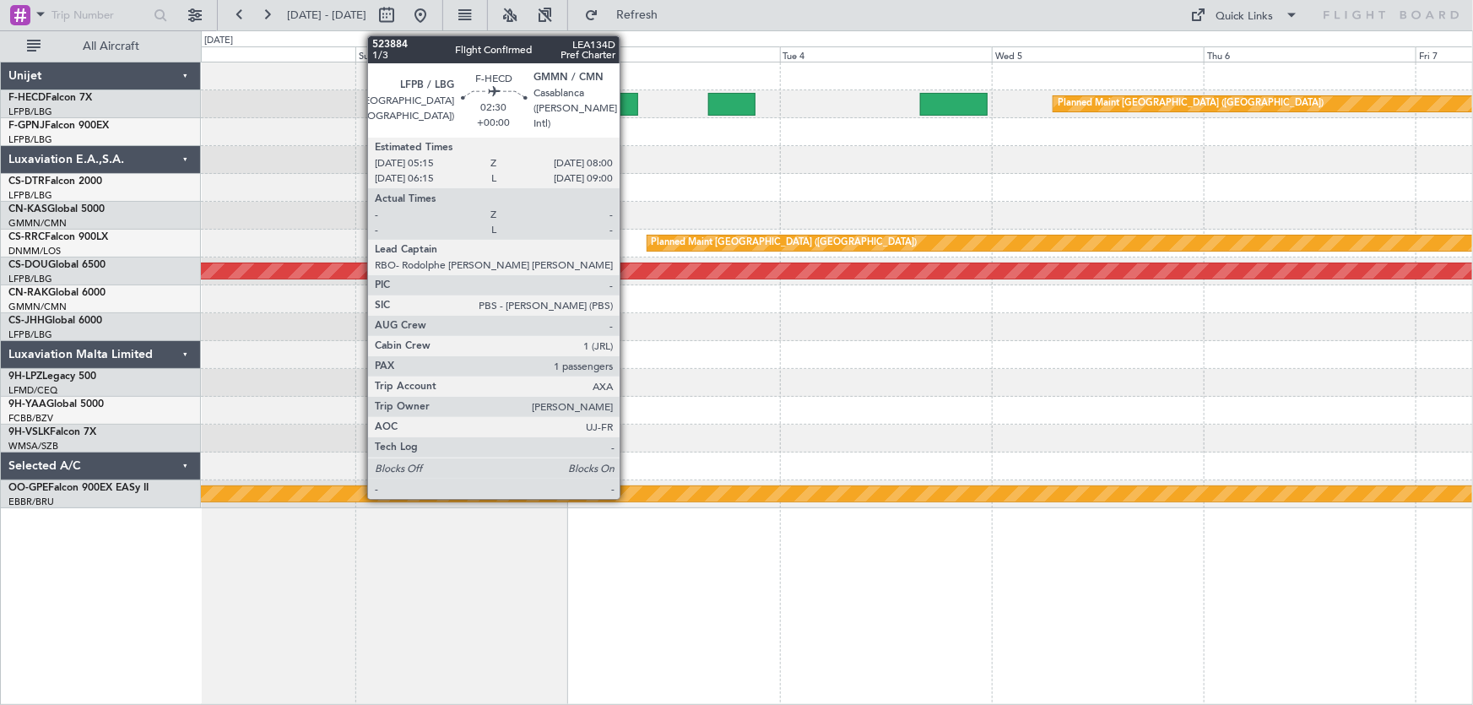
click at [627, 108] on div at bounding box center [625, 104] width 24 height 23
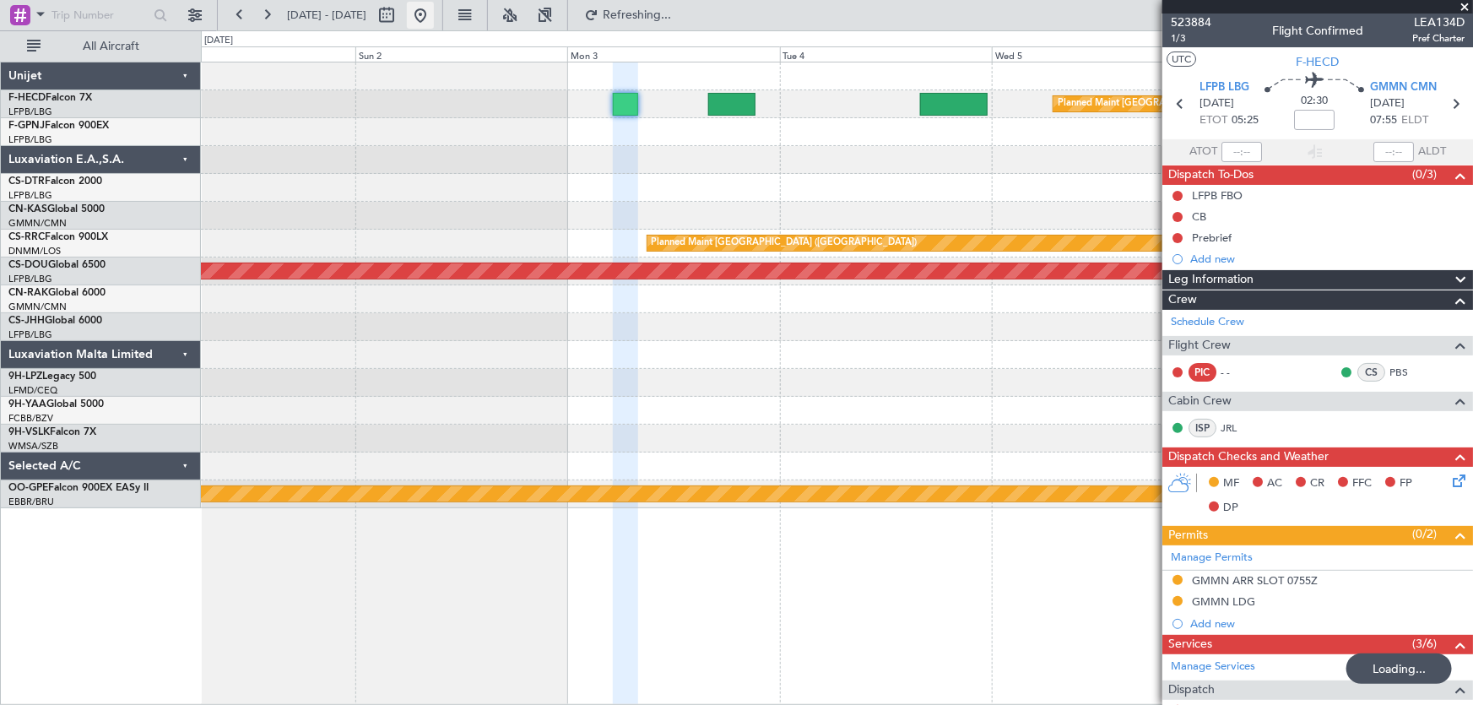
click at [434, 8] on button at bounding box center [420, 15] width 27 height 27
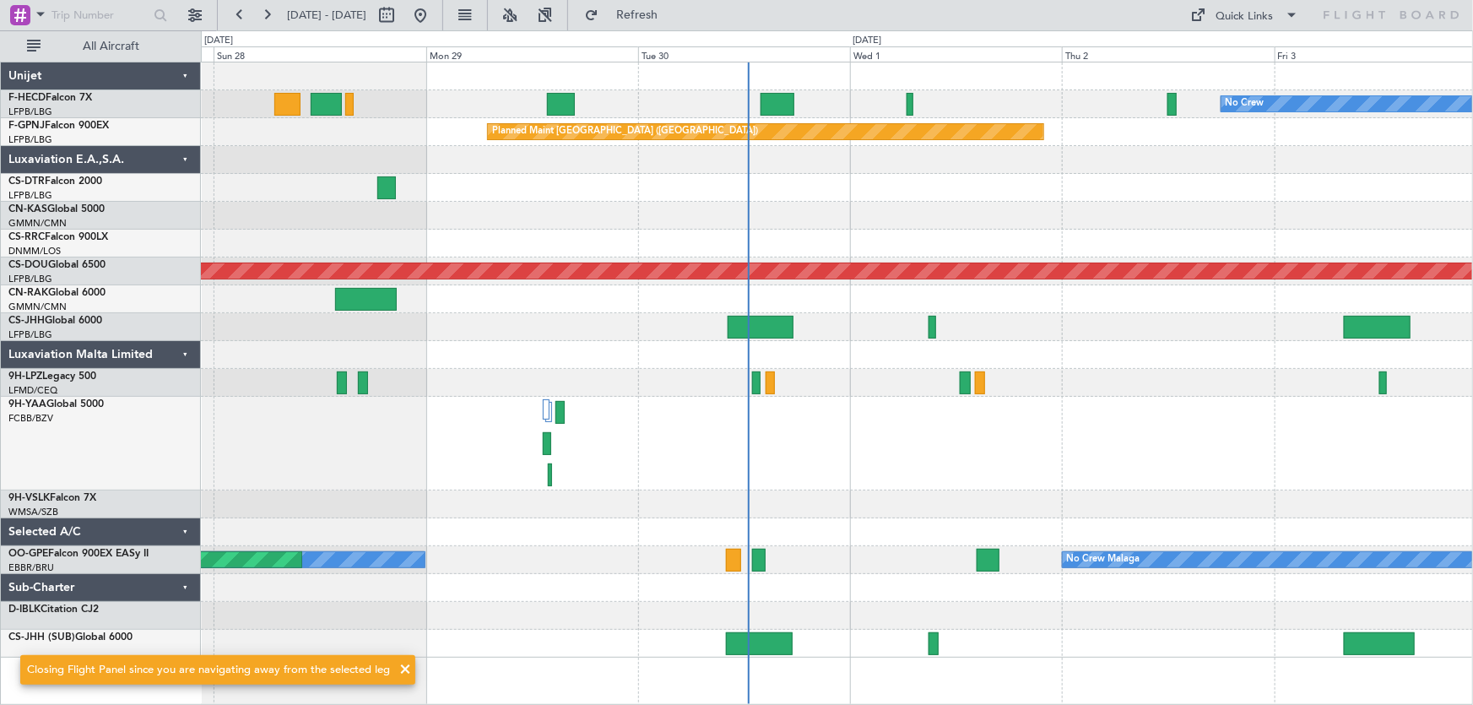
click at [568, 168] on div "No Crew HEGN 19:15 Z WSSL 05:10 Z No Crew Planned Maint Paris (Le Bourget) Plan…" at bounding box center [837, 359] width 1272 height 595
